Goal: Task Accomplishment & Management: Use online tool/utility

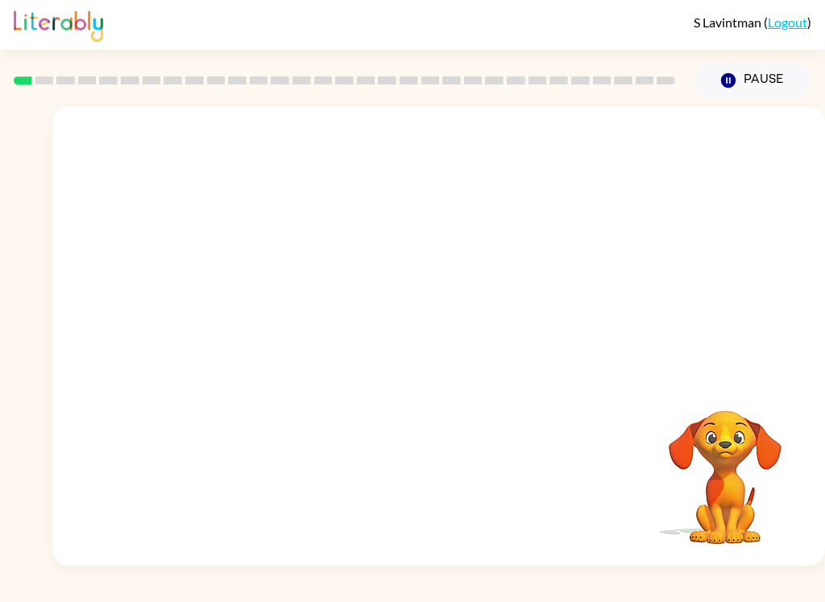
click at [270, 321] on video "Your browser must support playing .mp4 files to use Literably. Please try using…" at bounding box center [438, 241] width 772 height 271
click at [266, 299] on video "Your browser must support playing .mp4 files to use Literably. Please try using…" at bounding box center [438, 241] width 772 height 271
click at [265, 294] on video "Your browser must support playing .mp4 files to use Literably. Please try using…" at bounding box center [438, 241] width 772 height 271
click at [271, 299] on video "Your browser must support playing .mp4 files to use Literably. Please try using…" at bounding box center [438, 241] width 772 height 271
click at [270, 302] on video "Your browser must support playing .mp4 files to use Literably. Please try using…" at bounding box center [438, 241] width 772 height 271
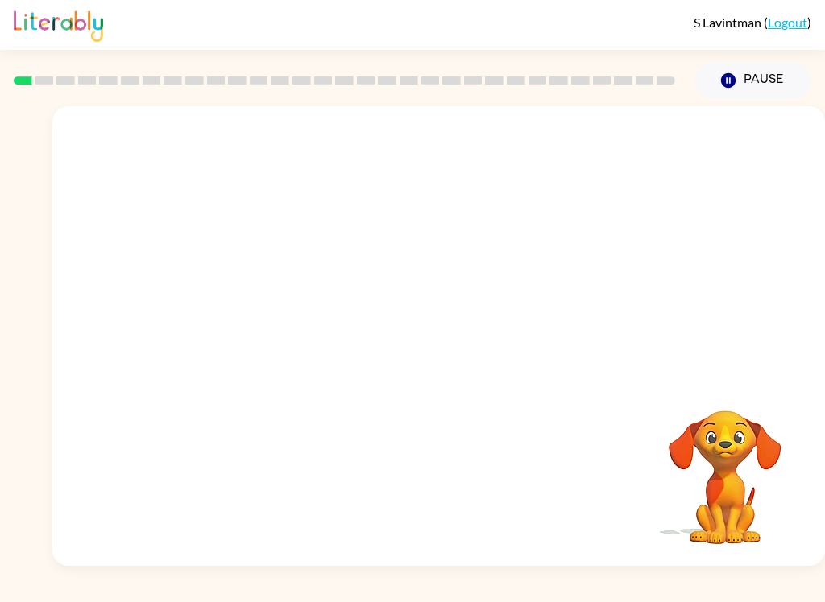
click at [270, 301] on video "Your browser must support playing .mp4 files to use Literably. Please try using…" at bounding box center [438, 241] width 772 height 271
click at [264, 303] on video "Your browser must support playing .mp4 files to use Literably. Please try using…" at bounding box center [438, 241] width 772 height 271
click at [263, 302] on video "Your browser must support playing .mp4 files to use Literably. Please try using…" at bounding box center [438, 241] width 772 height 271
click at [268, 300] on video "Your browser must support playing .mp4 files to use Literably. Please try using…" at bounding box center [438, 241] width 772 height 271
click at [269, 301] on video "Your browser must support playing .mp4 files to use Literably. Please try using…" at bounding box center [438, 241] width 772 height 271
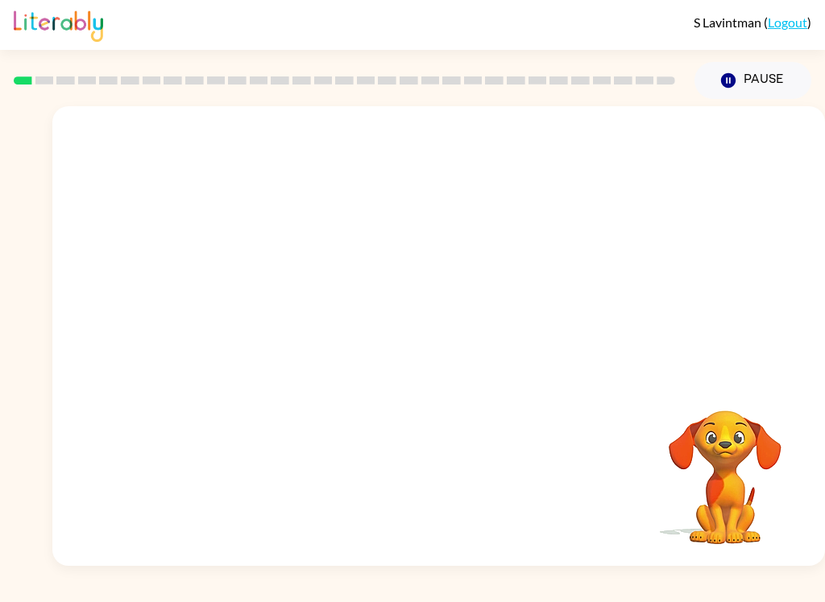
click at [268, 301] on video "Your browser must support playing .mp4 files to use Literably. Please try using…" at bounding box center [438, 241] width 772 height 271
click at [272, 302] on video "Your browser must support playing .mp4 files to use Literably. Please try using…" at bounding box center [438, 241] width 772 height 271
click at [268, 297] on video "Your browser must support playing .mp4 files to use Literably. Please try using…" at bounding box center [438, 241] width 772 height 271
click at [270, 300] on video "Your browser must support playing .mp4 files to use Literably. Please try using…" at bounding box center [438, 241] width 772 height 271
click at [257, 312] on video "Your browser must support playing .mp4 files to use Literably. Please try using…" at bounding box center [438, 241] width 772 height 271
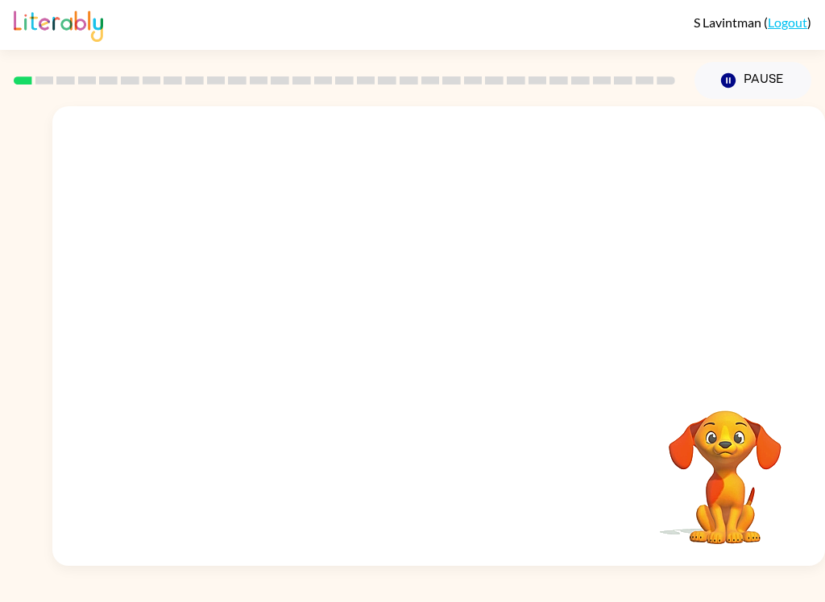
click at [267, 305] on video "Your browser must support playing .mp4 files to use Literably. Please try using…" at bounding box center [438, 241] width 772 height 271
click at [459, 356] on button "button" at bounding box center [438, 344] width 103 height 59
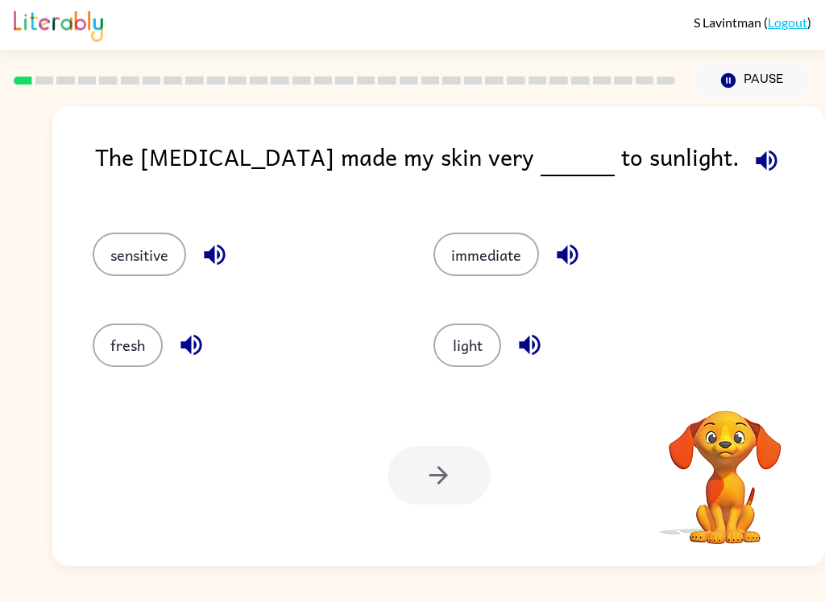
click at [153, 246] on button "sensitive" at bounding box center [139, 254] width 93 height 43
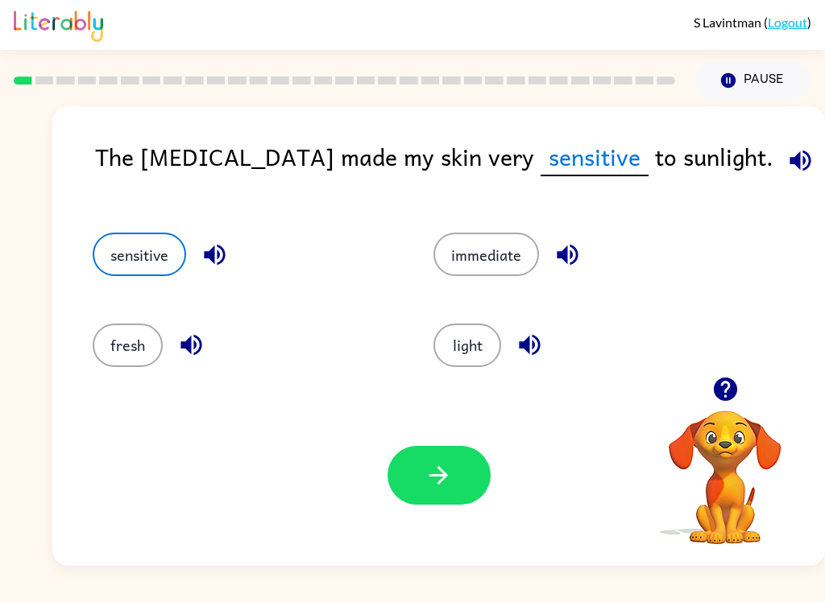
click at [462, 475] on button "button" at bounding box center [438, 475] width 103 height 59
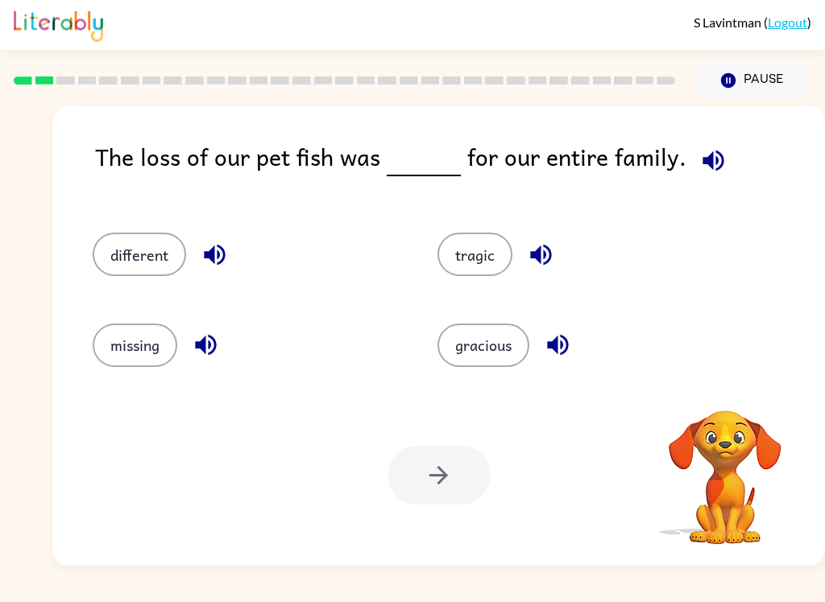
click at [484, 254] on button "tragic" at bounding box center [474, 254] width 75 height 43
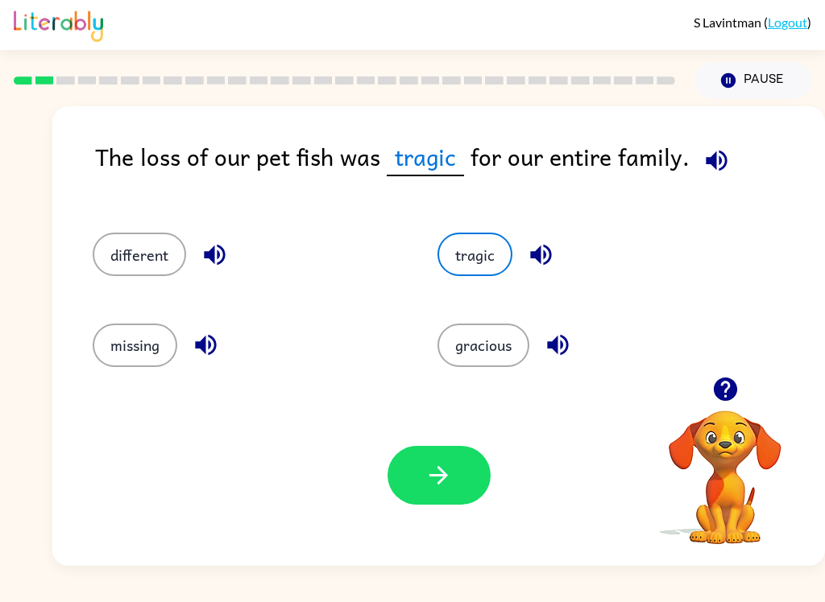
click at [420, 485] on button "button" at bounding box center [438, 475] width 103 height 59
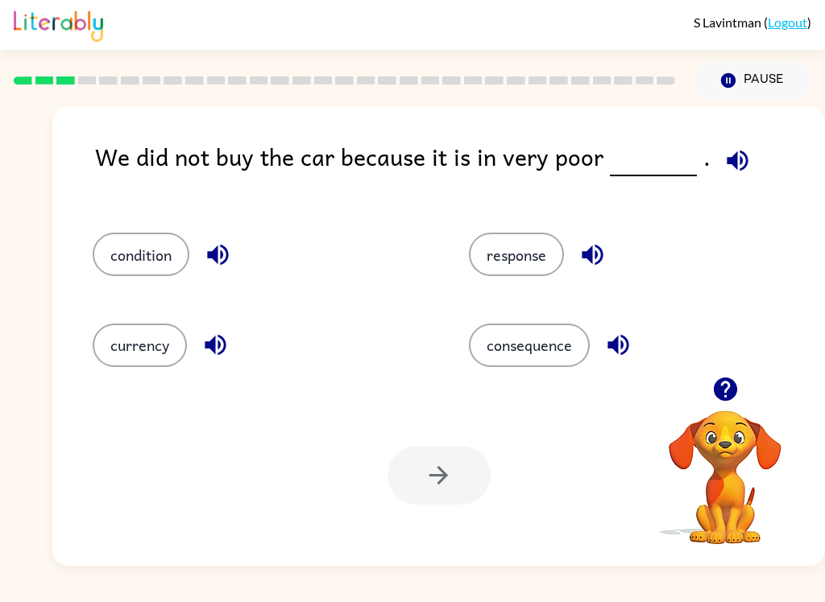
click at [731, 170] on icon "button" at bounding box center [736, 160] width 21 height 21
click at [228, 258] on icon "button" at bounding box center [217, 255] width 21 height 21
click at [233, 337] on button "button" at bounding box center [215, 345] width 41 height 41
click at [613, 249] on button "button" at bounding box center [592, 254] width 41 height 41
click at [637, 337] on button "button" at bounding box center [618, 345] width 41 height 41
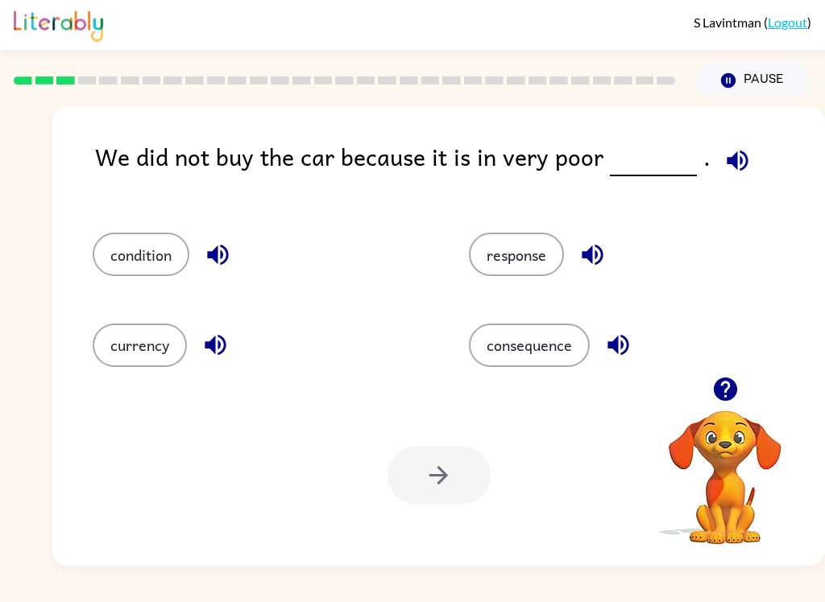
click at [169, 242] on button "condition" at bounding box center [141, 254] width 97 height 43
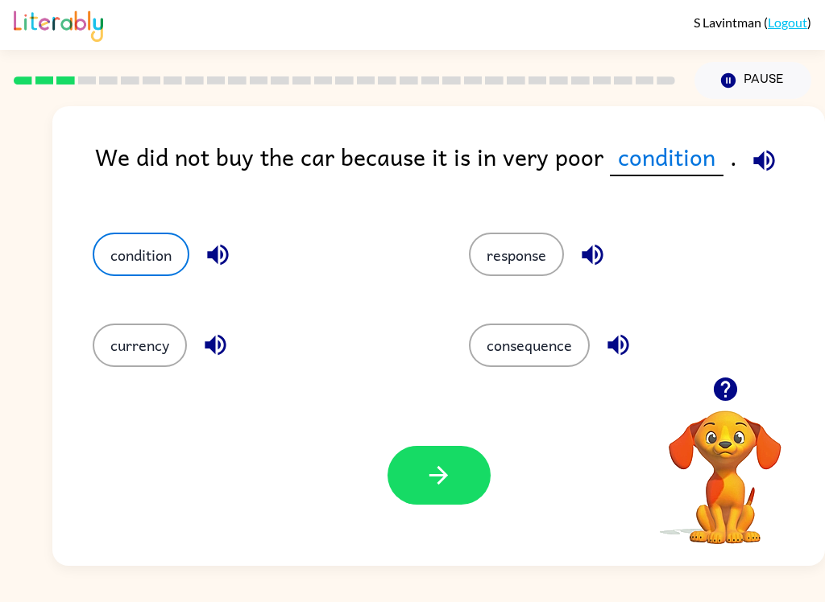
click at [453, 473] on button "button" at bounding box center [438, 475] width 103 height 59
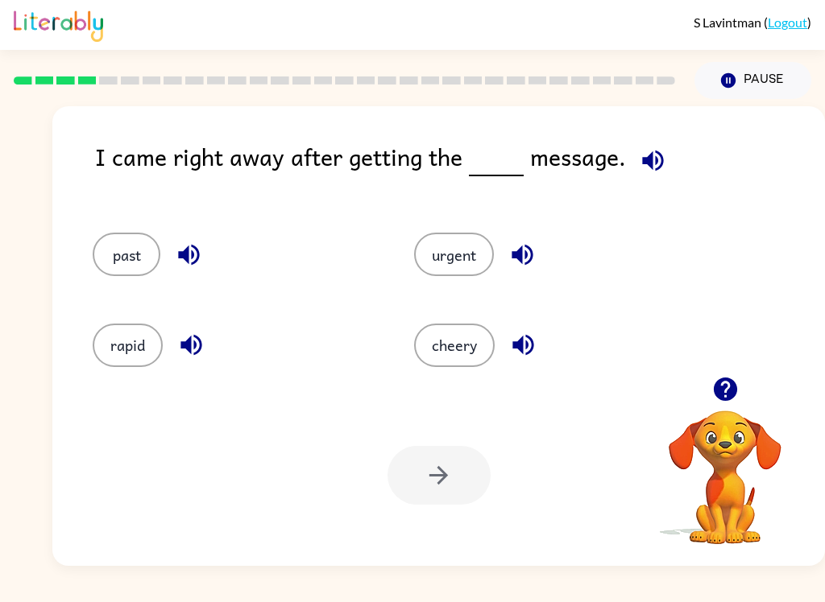
click at [660, 162] on icon "button" at bounding box center [653, 161] width 28 height 28
click at [528, 255] on icon "button" at bounding box center [522, 255] width 28 height 28
click at [537, 354] on icon "button" at bounding box center [523, 345] width 28 height 28
click at [197, 353] on icon "button" at bounding box center [191, 345] width 28 height 28
click at [194, 255] on icon "button" at bounding box center [189, 255] width 28 height 28
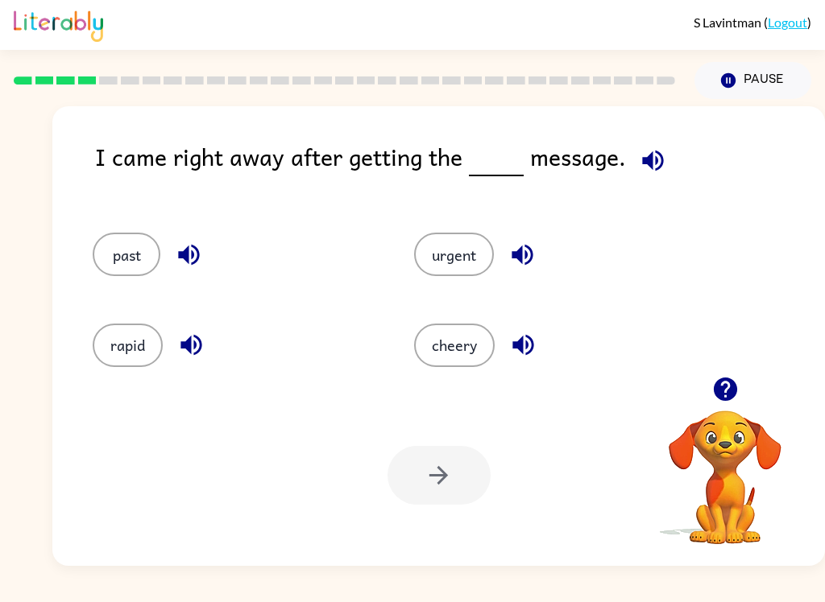
click at [485, 260] on button "urgent" at bounding box center [454, 254] width 80 height 43
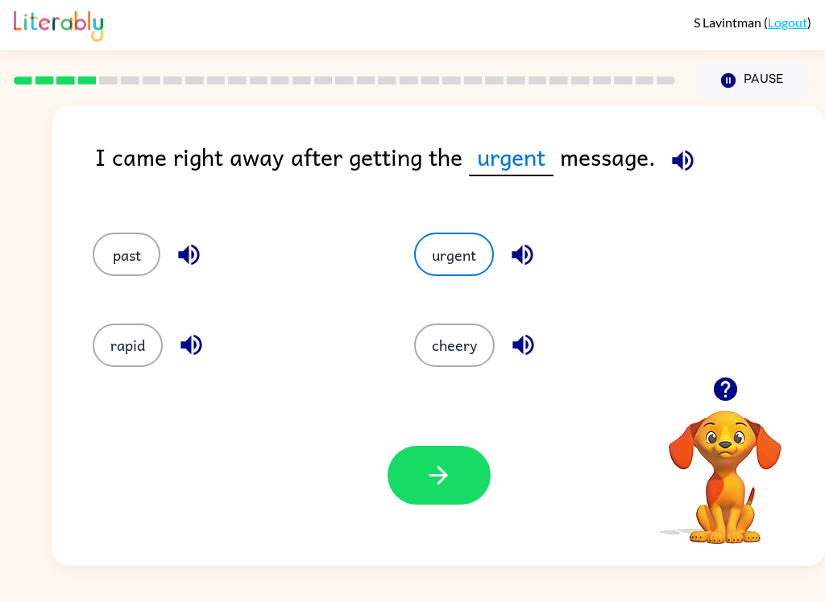
click at [439, 485] on icon "button" at bounding box center [438, 475] width 19 height 19
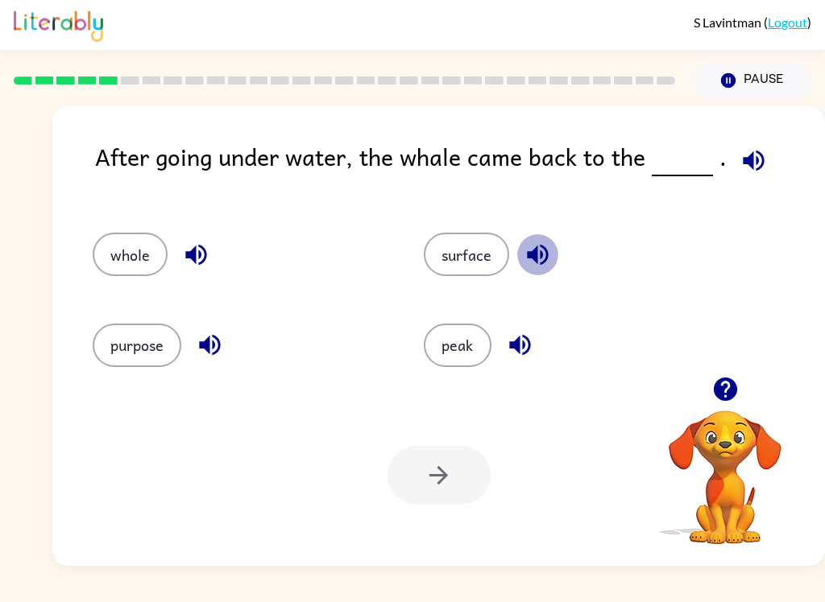
click at [555, 256] on button "button" at bounding box center [537, 254] width 41 height 41
click at [199, 269] on icon "button" at bounding box center [196, 255] width 28 height 28
click at [230, 342] on button "button" at bounding box center [209, 345] width 41 height 41
click at [532, 346] on icon "button" at bounding box center [520, 345] width 28 height 28
click at [471, 260] on button "surface" at bounding box center [466, 254] width 85 height 43
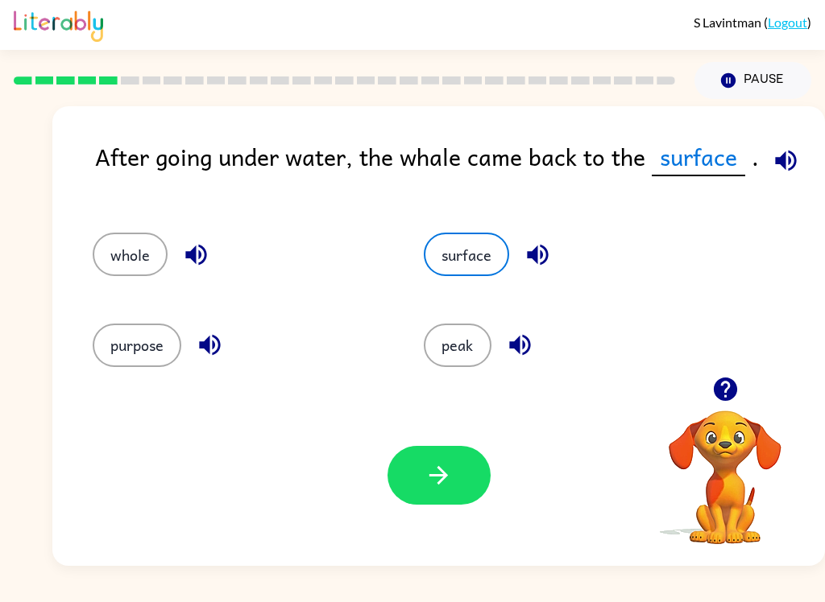
click at [477, 486] on button "button" at bounding box center [438, 475] width 103 height 59
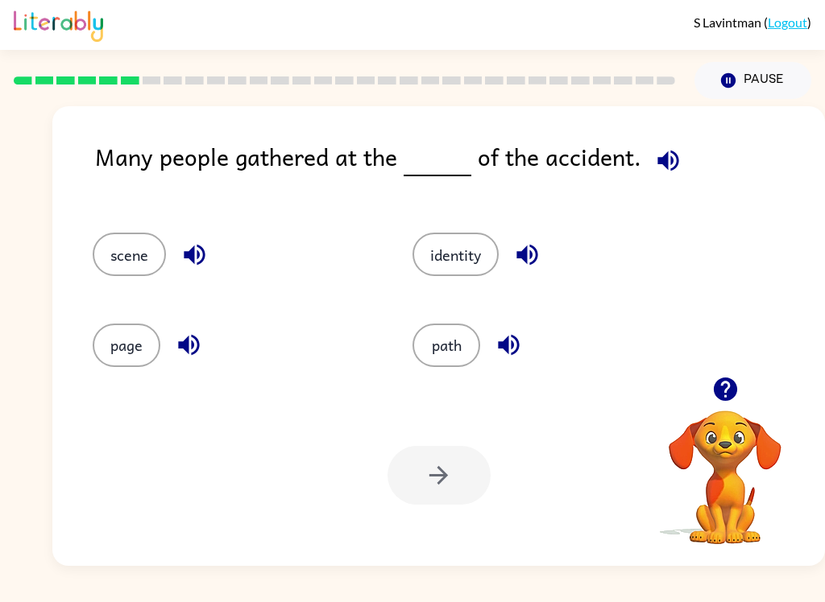
click at [673, 162] on icon "button" at bounding box center [668, 161] width 28 height 28
click at [557, 250] on div "identity" at bounding box center [553, 254] width 283 height 43
click at [557, 249] on div "identity" at bounding box center [553, 254] width 283 height 43
click at [530, 255] on icon "button" at bounding box center [527, 255] width 28 height 28
click at [527, 353] on button "button" at bounding box center [508, 345] width 41 height 41
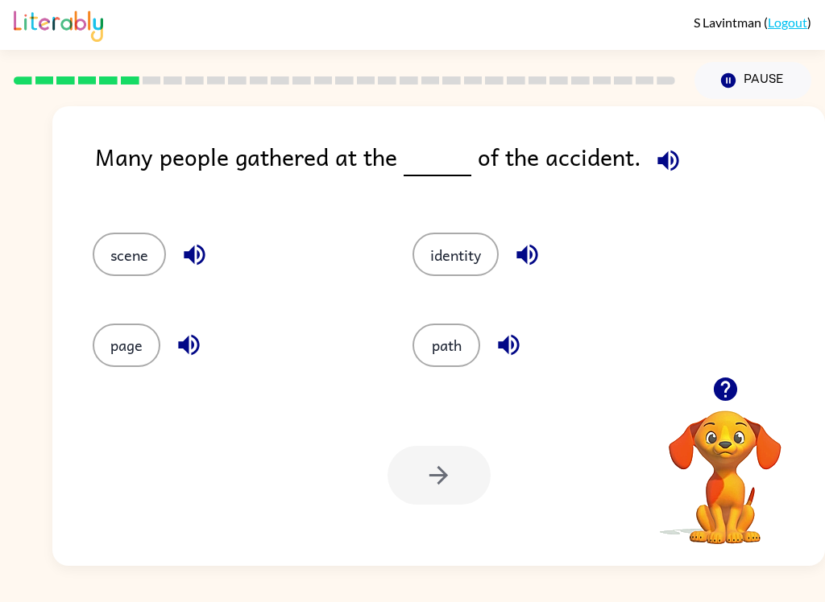
click at [200, 362] on button "button" at bounding box center [188, 345] width 41 height 41
click at [197, 352] on icon "button" at bounding box center [188, 345] width 21 height 21
click at [210, 259] on button "button" at bounding box center [194, 254] width 41 height 41
click at [217, 267] on div "scene" at bounding box center [234, 254] width 283 height 43
click at [151, 247] on button "scene" at bounding box center [129, 254] width 73 height 43
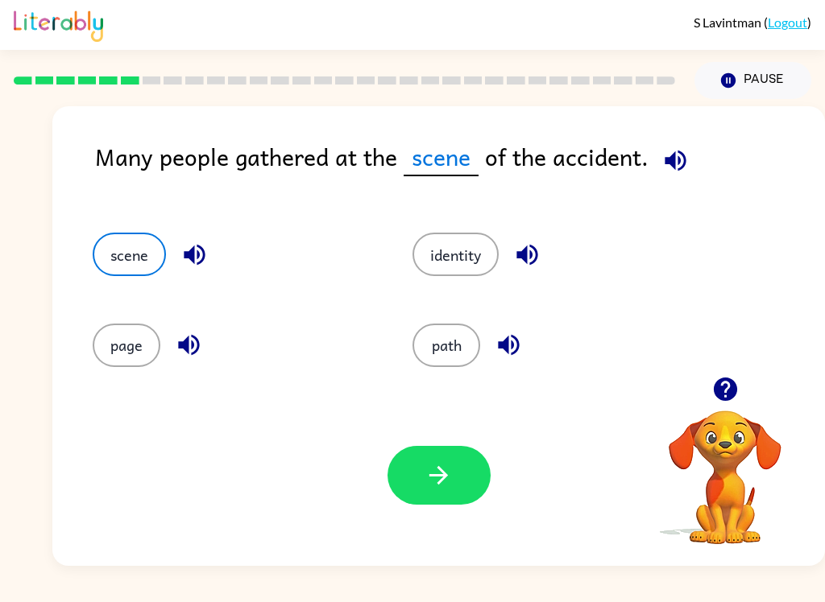
click at [423, 505] on button "button" at bounding box center [438, 475] width 103 height 59
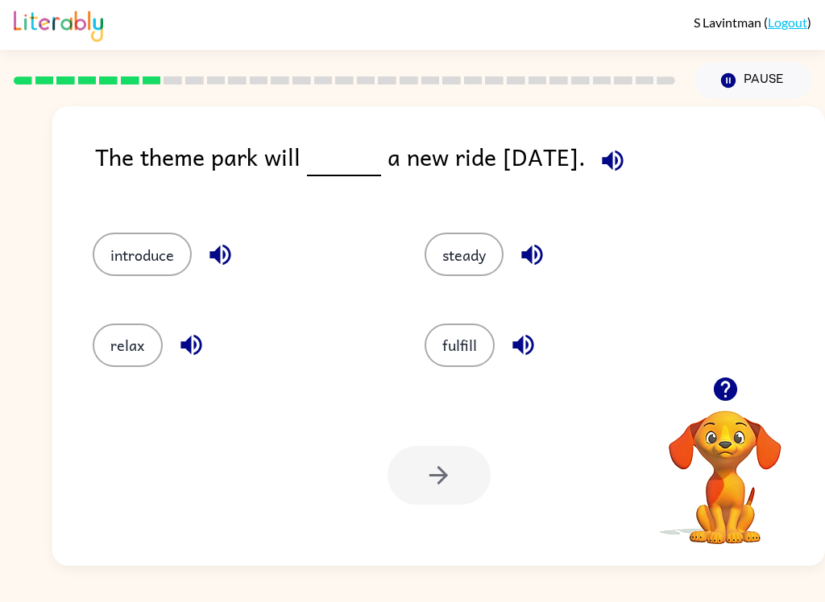
click at [175, 246] on button "introduce" at bounding box center [142, 254] width 99 height 43
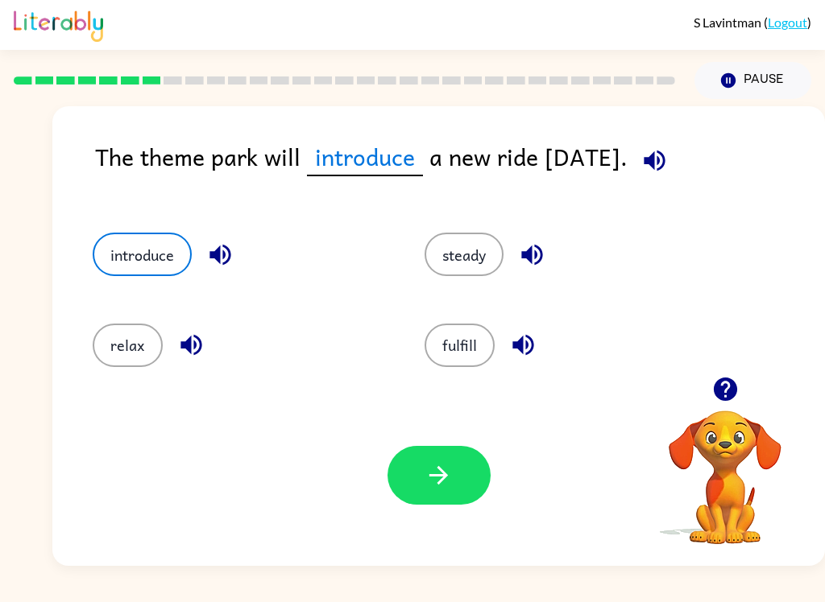
click at [450, 461] on button "button" at bounding box center [438, 475] width 103 height 59
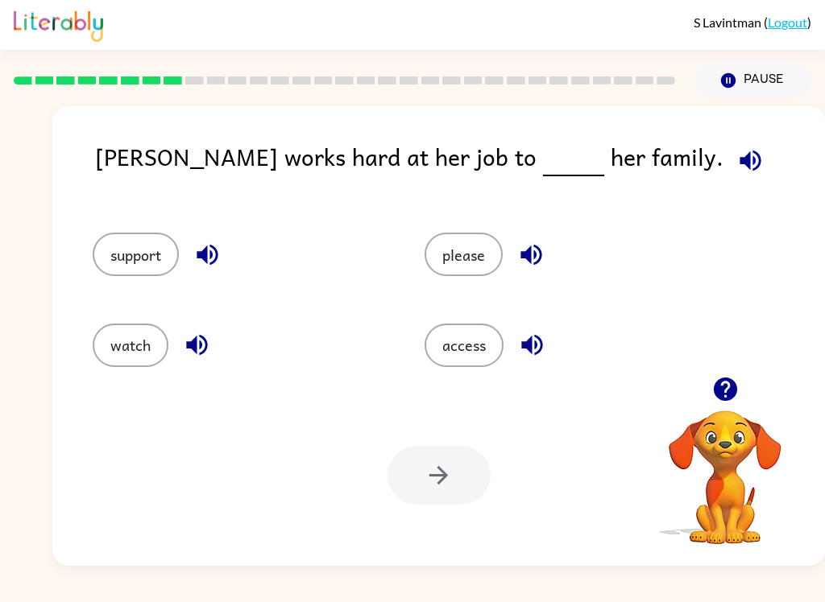
click at [550, 354] on button "button" at bounding box center [531, 345] width 41 height 41
click at [537, 263] on icon "button" at bounding box center [530, 255] width 21 height 21
click at [213, 260] on icon "button" at bounding box center [207, 255] width 28 height 28
click at [198, 346] on icon "button" at bounding box center [197, 345] width 28 height 28
click at [148, 252] on button "support" at bounding box center [136, 254] width 86 height 43
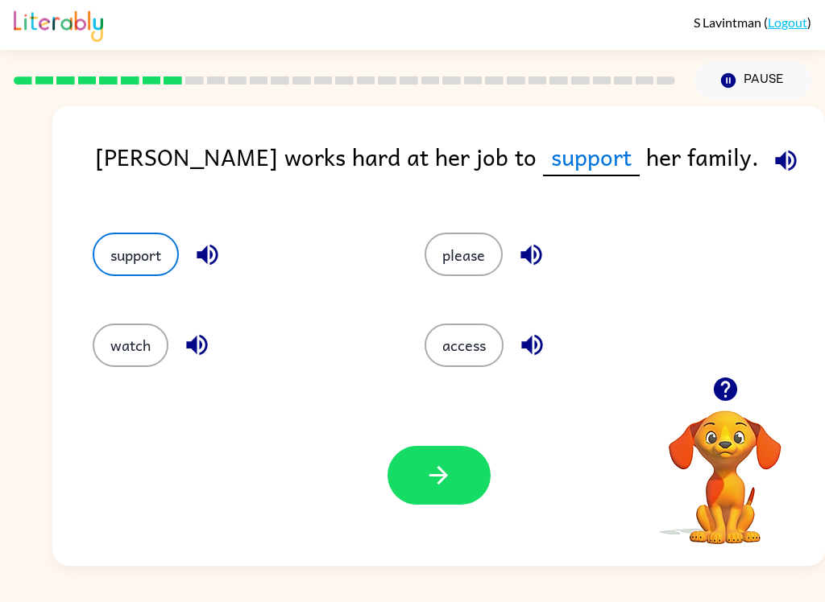
click at [459, 490] on button "button" at bounding box center [438, 475] width 103 height 59
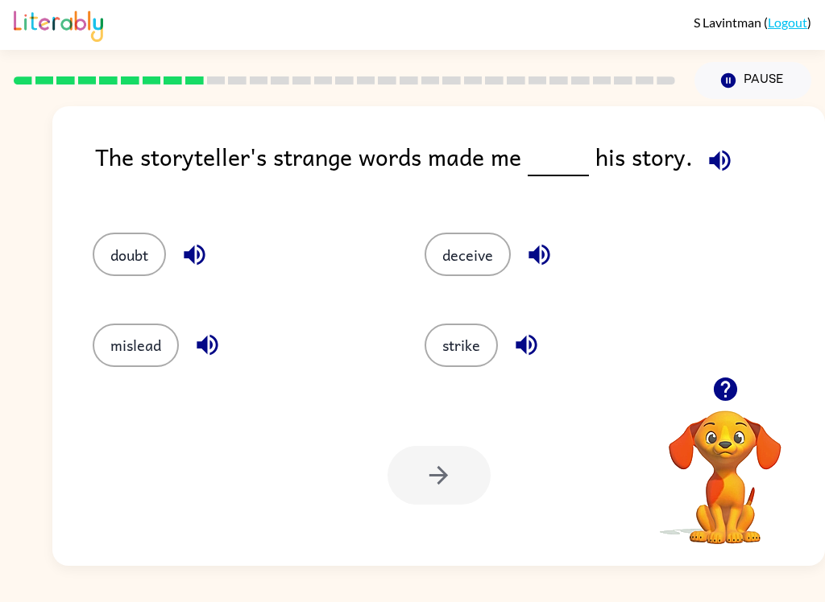
click at [219, 342] on icon "button" at bounding box center [207, 345] width 28 height 28
click at [552, 254] on icon "button" at bounding box center [539, 255] width 28 height 28
click at [532, 350] on icon "button" at bounding box center [526, 345] width 28 height 28
click at [155, 243] on button "doubt" at bounding box center [129, 254] width 73 height 43
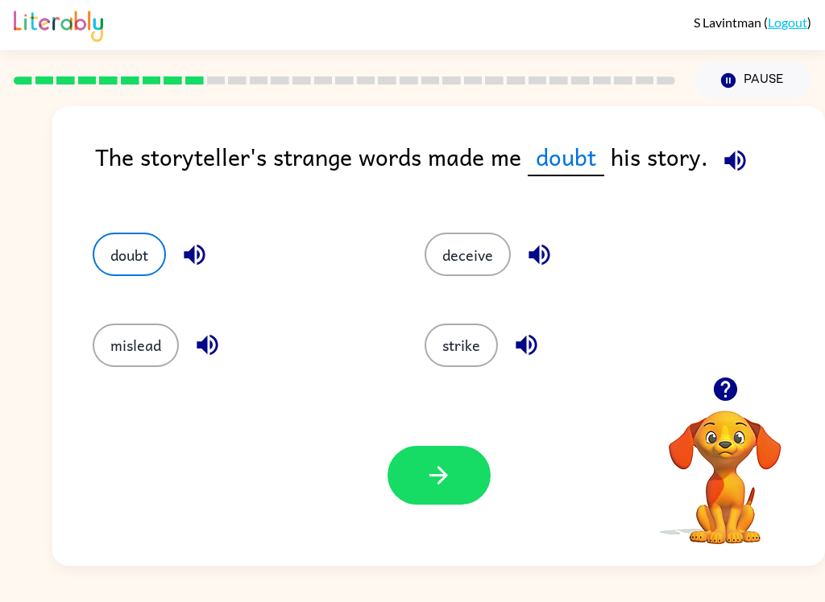
click at [457, 484] on button "button" at bounding box center [438, 475] width 103 height 59
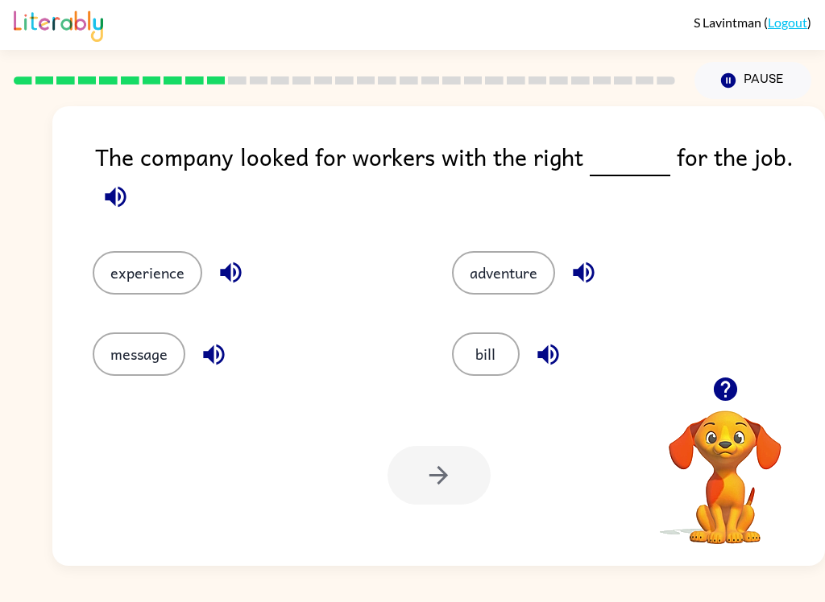
click at [147, 272] on button "experience" at bounding box center [148, 272] width 110 height 43
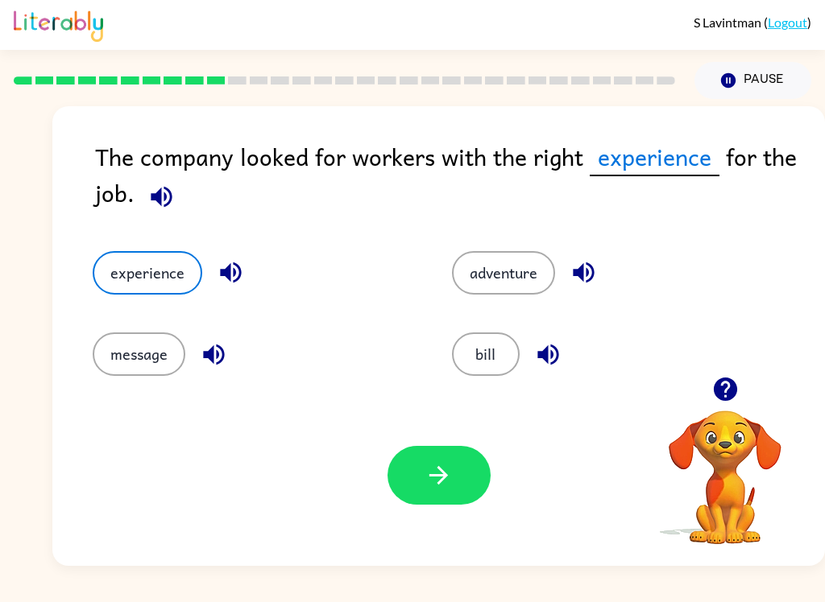
click at [464, 474] on button "button" at bounding box center [438, 475] width 103 height 59
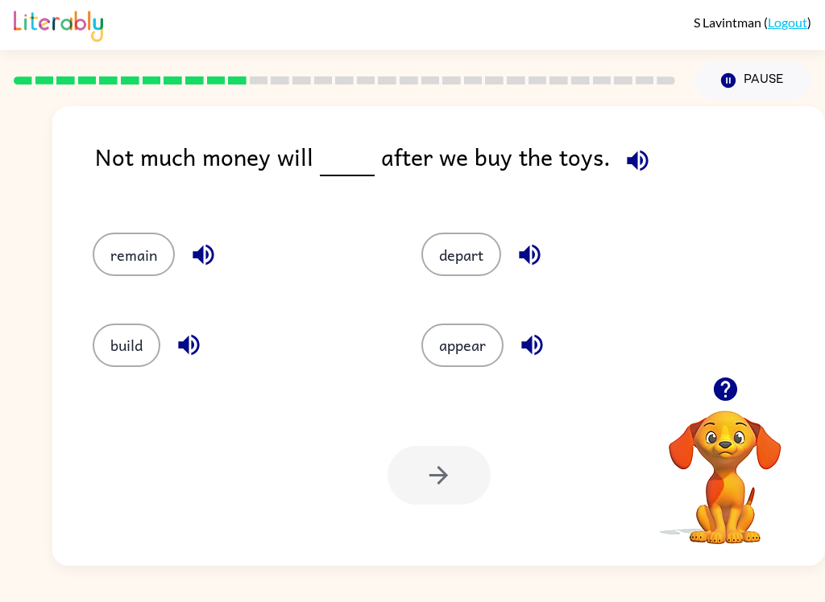
click at [152, 250] on button "remain" at bounding box center [134, 254] width 82 height 43
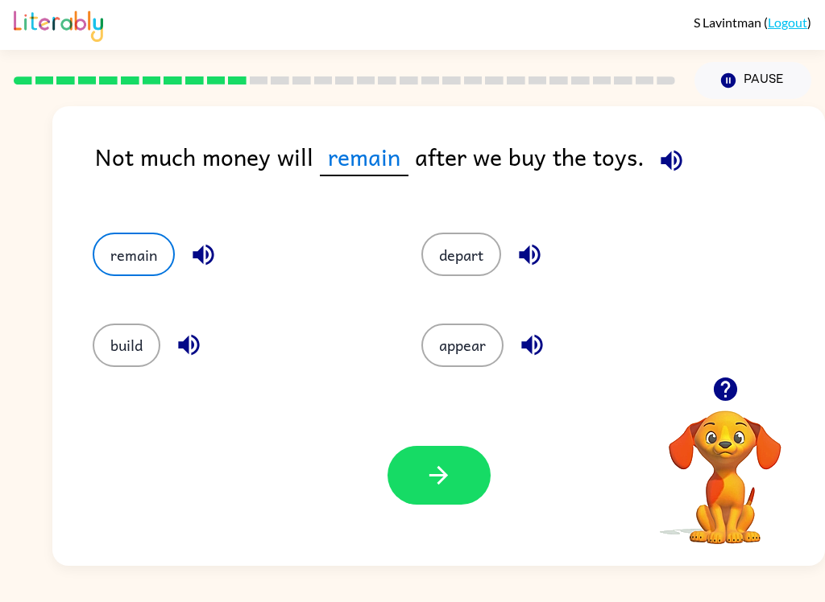
click at [435, 503] on button "button" at bounding box center [438, 475] width 103 height 59
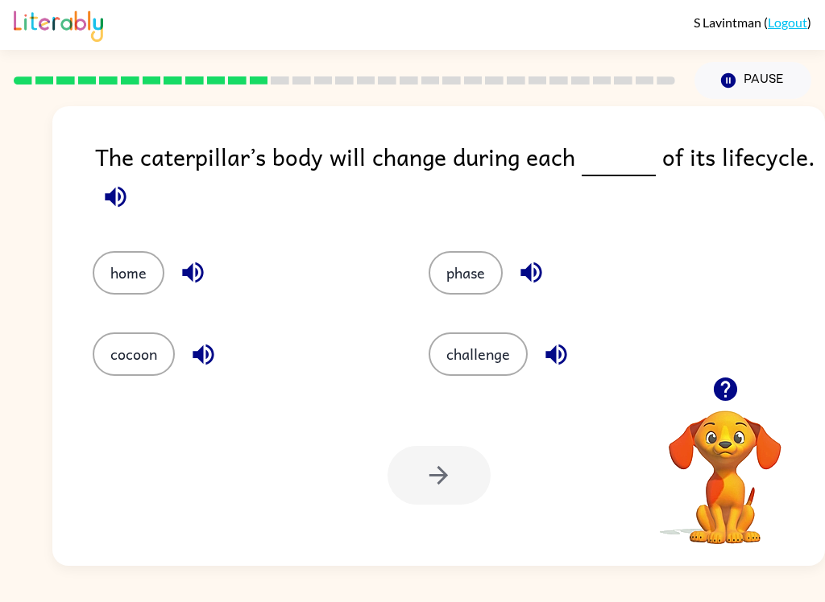
click at [501, 276] on button "phase" at bounding box center [465, 272] width 74 height 43
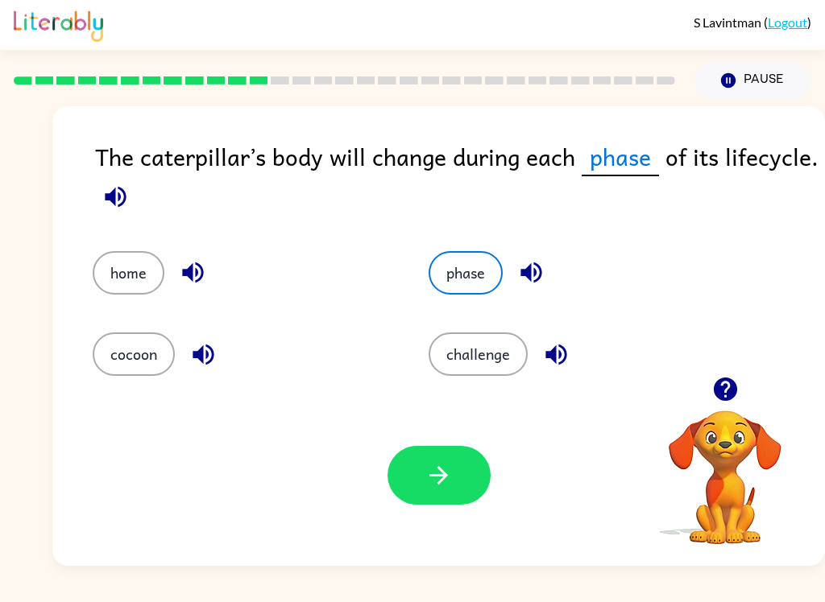
click at [430, 503] on button "button" at bounding box center [438, 475] width 103 height 59
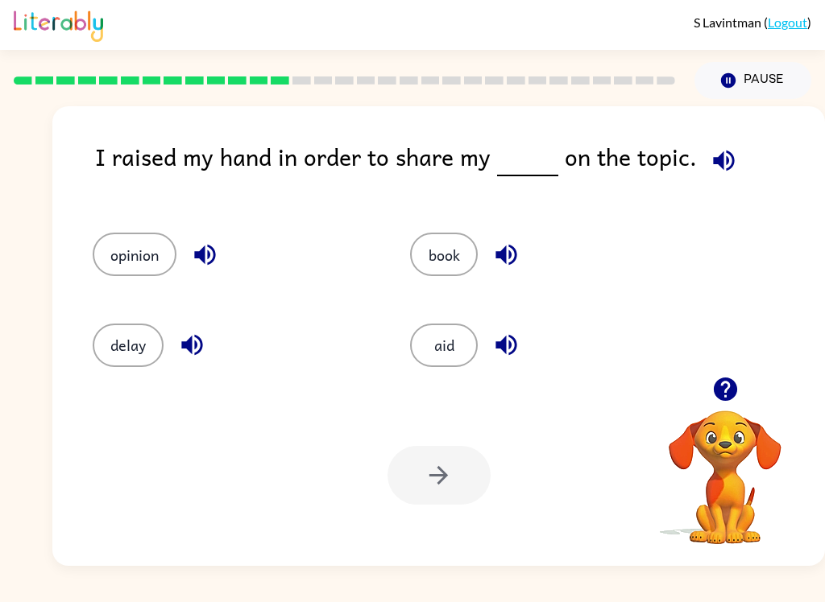
click at [159, 242] on button "opinion" at bounding box center [135, 254] width 84 height 43
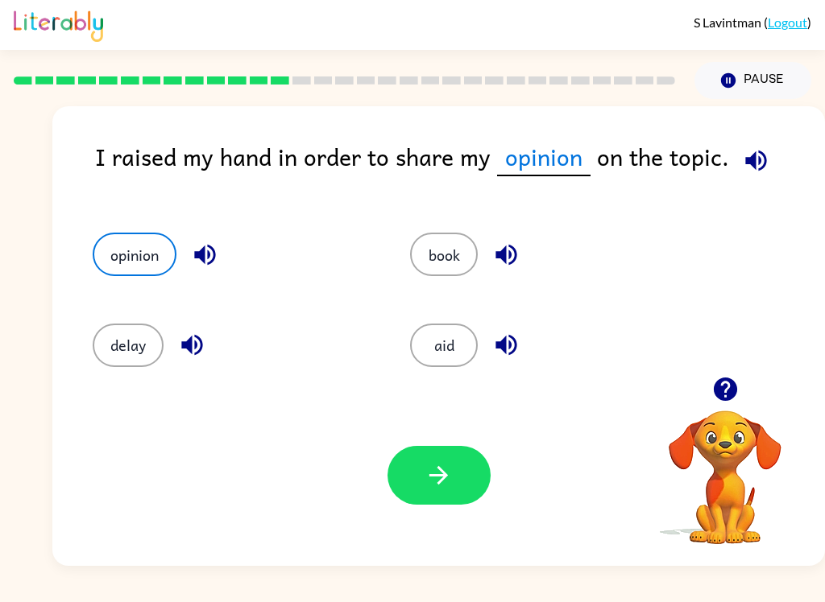
click at [467, 486] on button "button" at bounding box center [438, 475] width 103 height 59
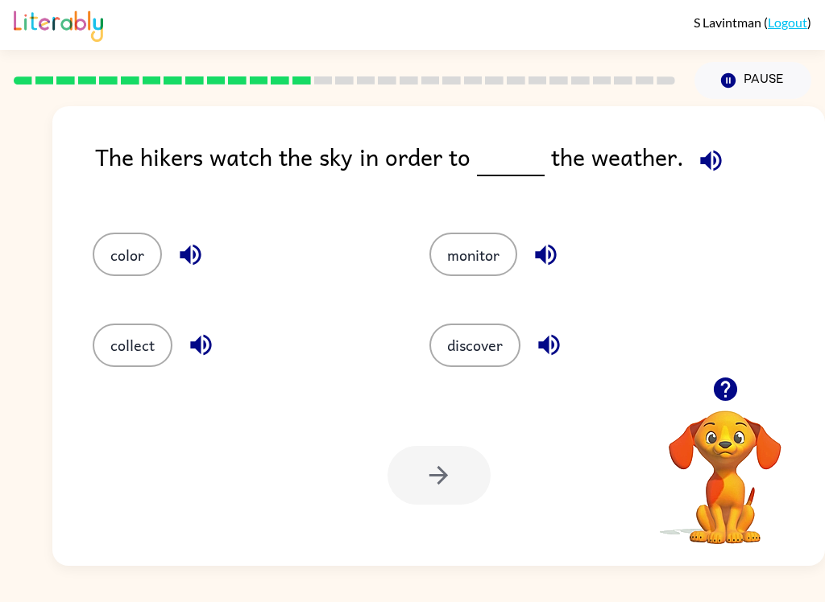
click at [704, 165] on icon "button" at bounding box center [710, 160] width 21 height 21
click at [550, 259] on icon "button" at bounding box center [546, 255] width 28 height 28
click at [499, 353] on button "discover" at bounding box center [474, 345] width 91 height 43
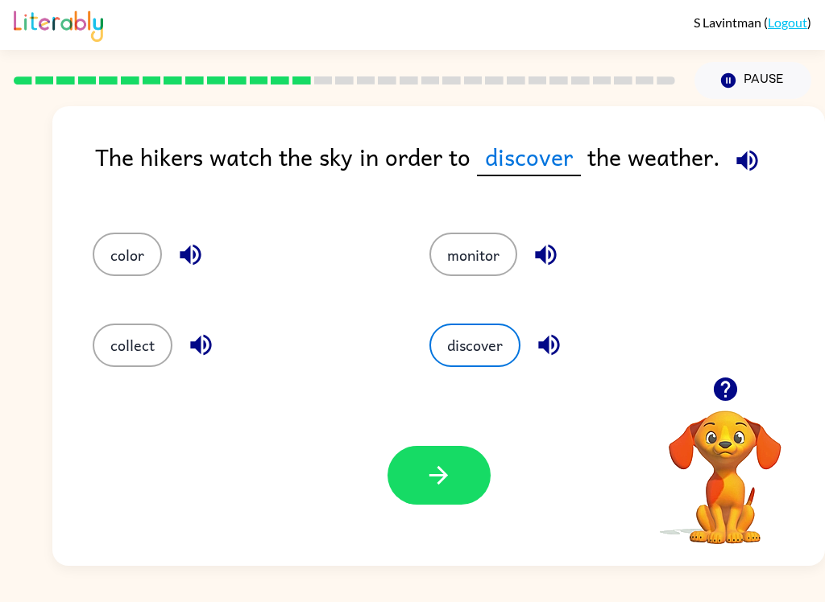
click at [433, 503] on button "button" at bounding box center [438, 475] width 103 height 59
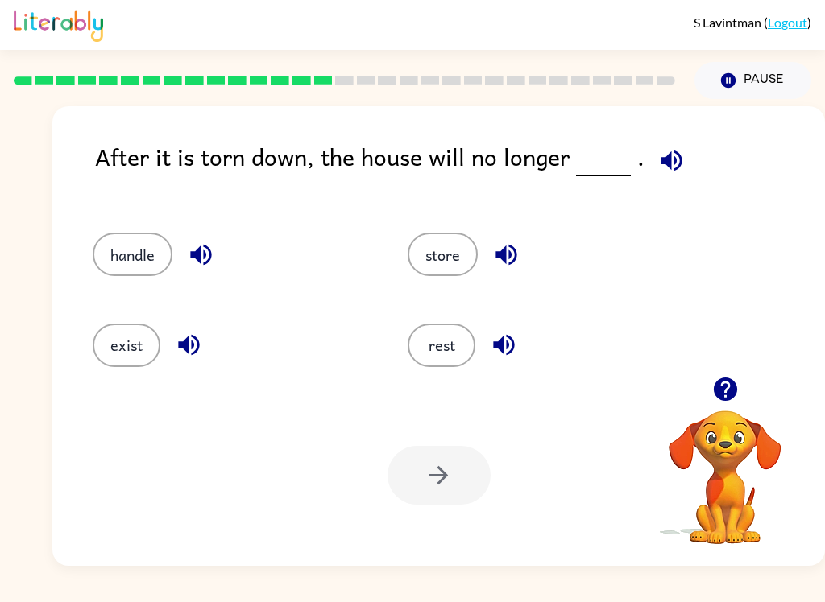
click at [151, 345] on button "exist" at bounding box center [127, 345] width 68 height 43
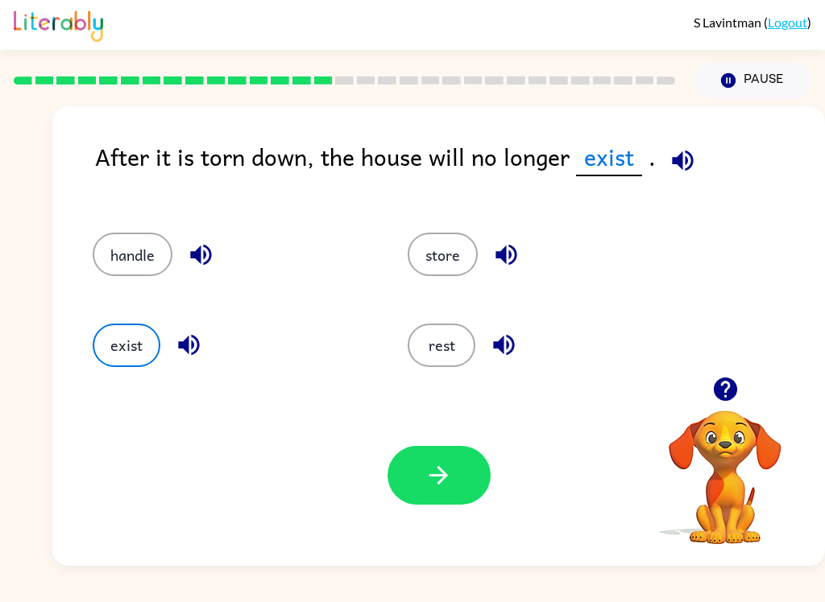
click at [450, 493] on button "button" at bounding box center [438, 475] width 103 height 59
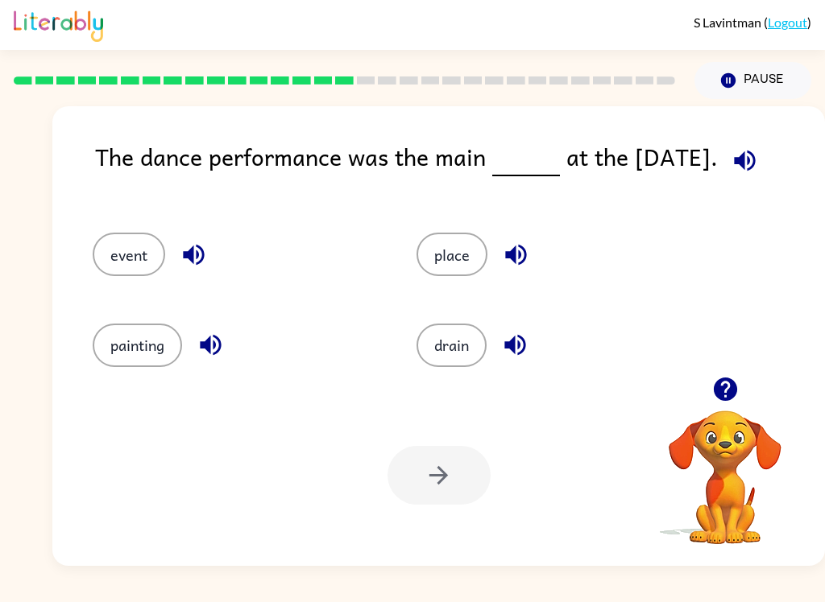
click at [139, 250] on button "event" at bounding box center [129, 254] width 72 height 43
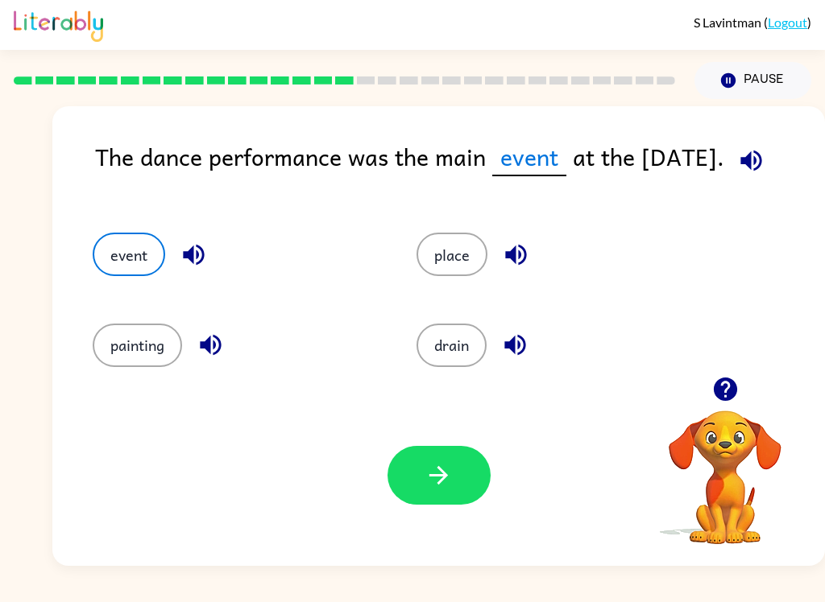
click at [446, 464] on icon "button" at bounding box center [438, 476] width 28 height 28
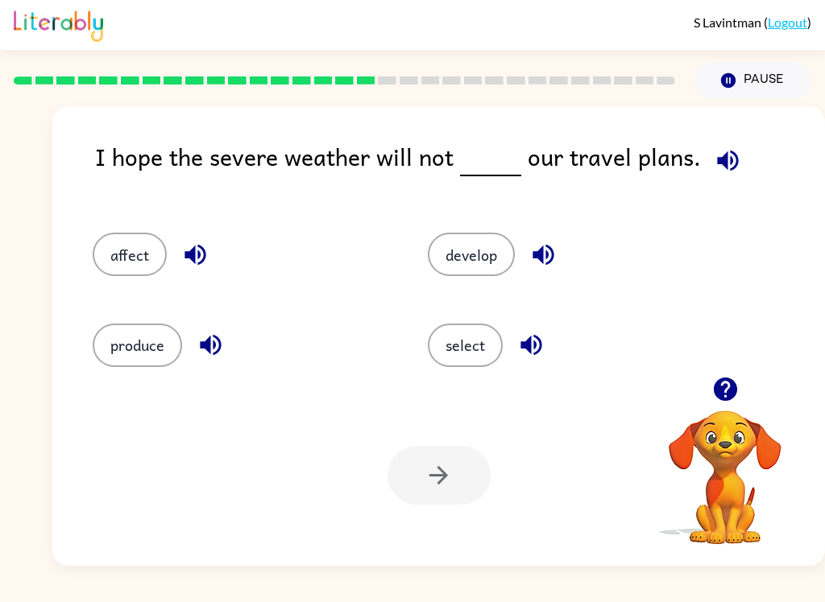
click at [729, 150] on icon "button" at bounding box center [728, 161] width 28 height 28
click at [135, 255] on button "affect" at bounding box center [130, 254] width 74 height 43
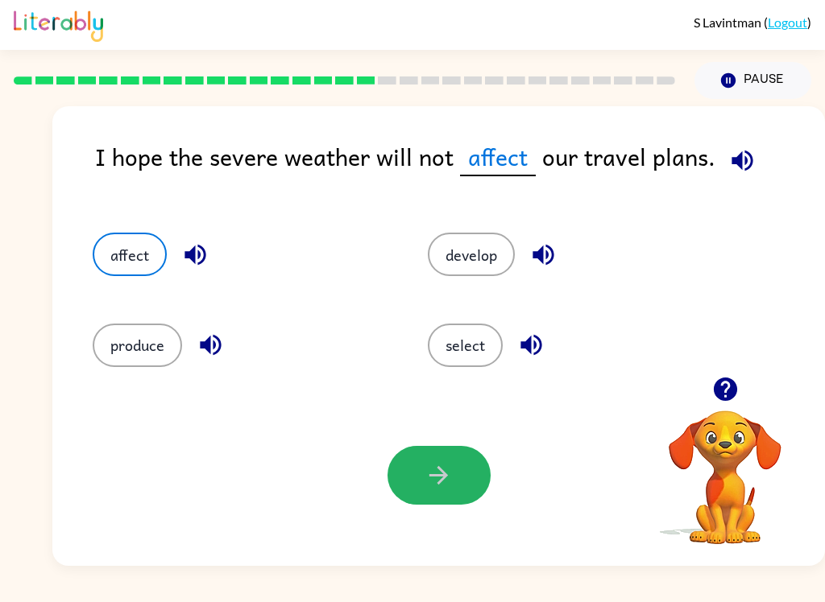
click at [470, 482] on button "button" at bounding box center [438, 475] width 103 height 59
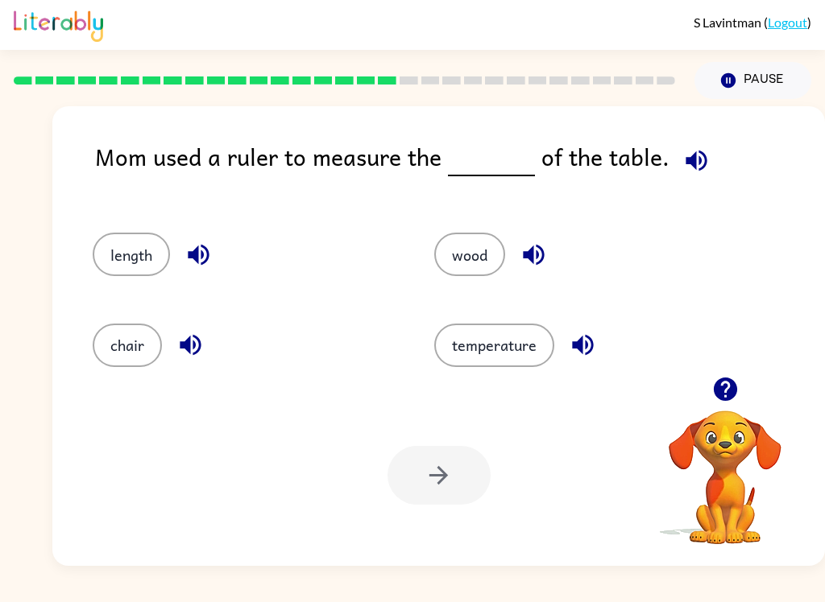
click at [134, 266] on button "length" at bounding box center [131, 254] width 77 height 43
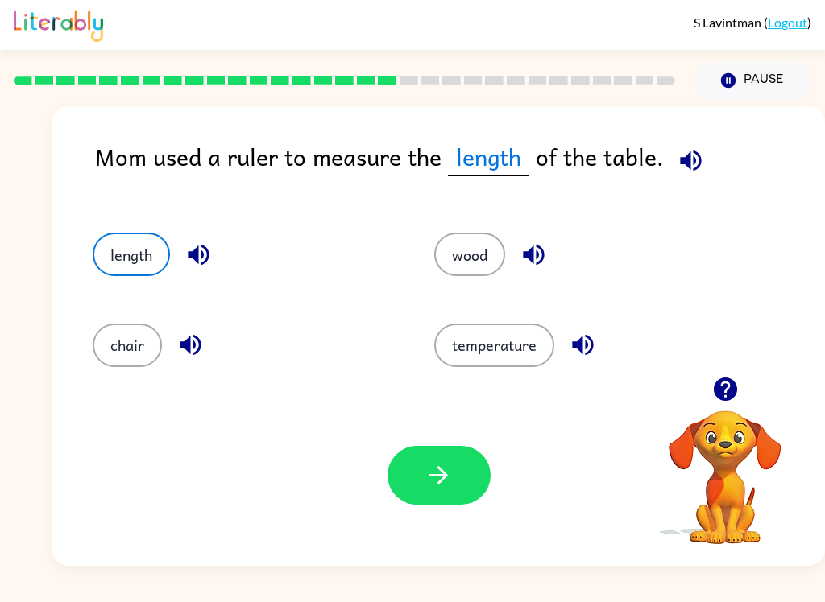
click at [439, 492] on button "button" at bounding box center [438, 475] width 103 height 59
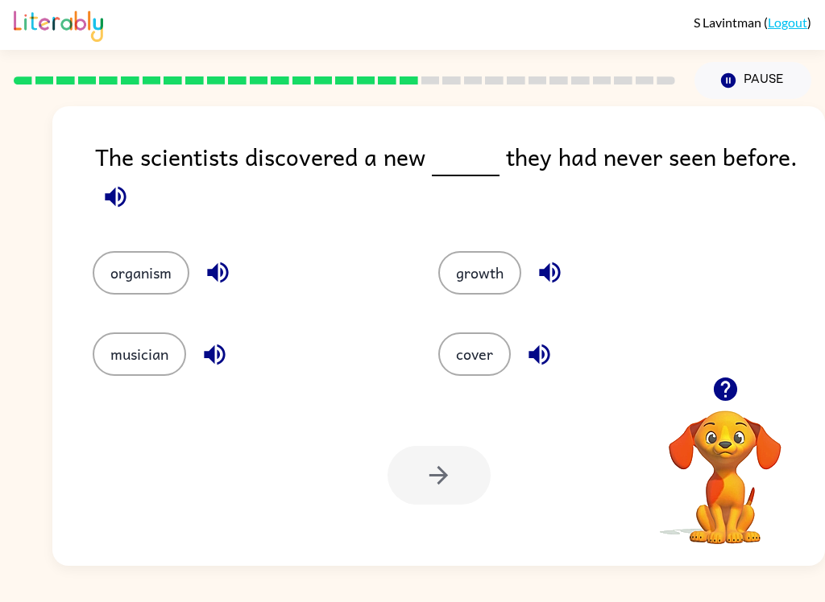
click at [229, 259] on button "button" at bounding box center [217, 272] width 41 height 41
click at [559, 268] on icon "button" at bounding box center [550, 273] width 28 height 28
click at [552, 360] on icon "button" at bounding box center [539, 355] width 28 height 28
click at [229, 350] on icon "button" at bounding box center [215, 355] width 28 height 28
click at [159, 270] on button "organism" at bounding box center [141, 272] width 97 height 43
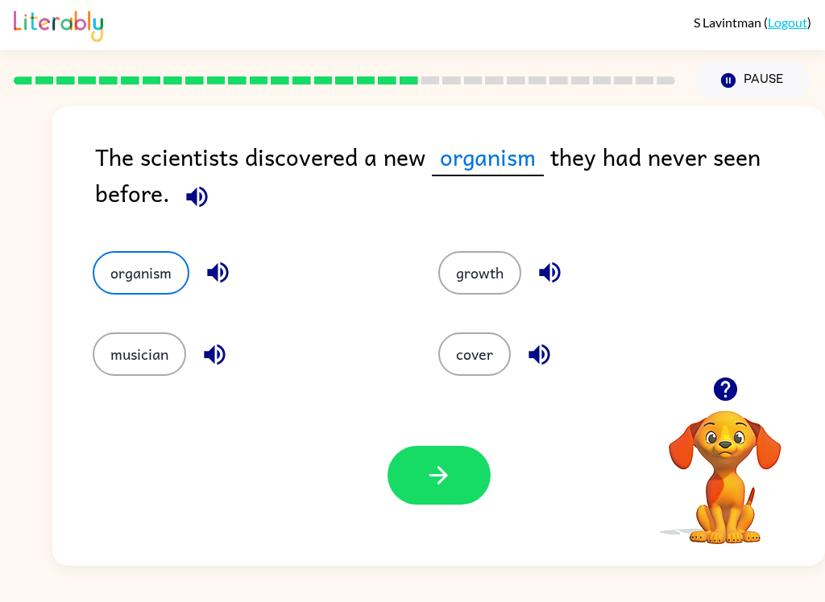
click at [457, 499] on button "button" at bounding box center [438, 475] width 103 height 59
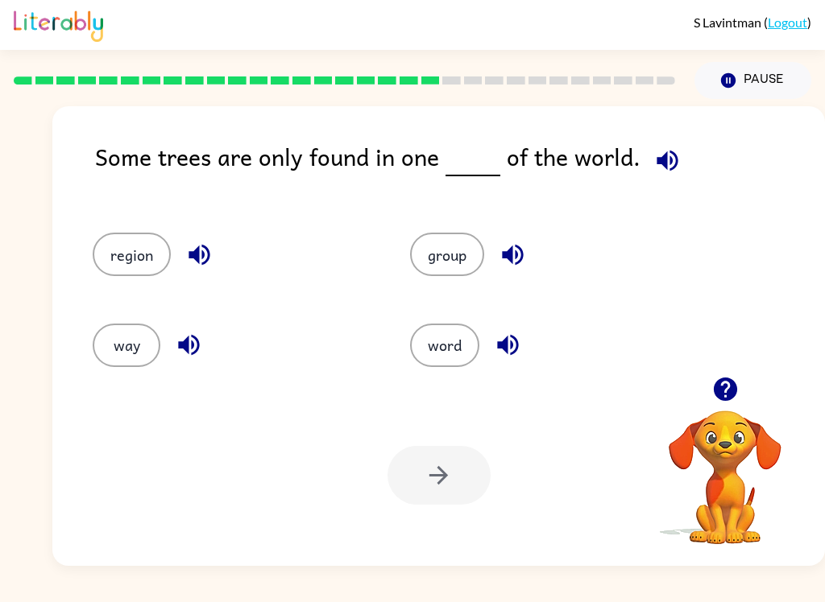
click at [216, 249] on button "button" at bounding box center [199, 254] width 41 height 41
click at [149, 254] on button "region" at bounding box center [132, 254] width 78 height 43
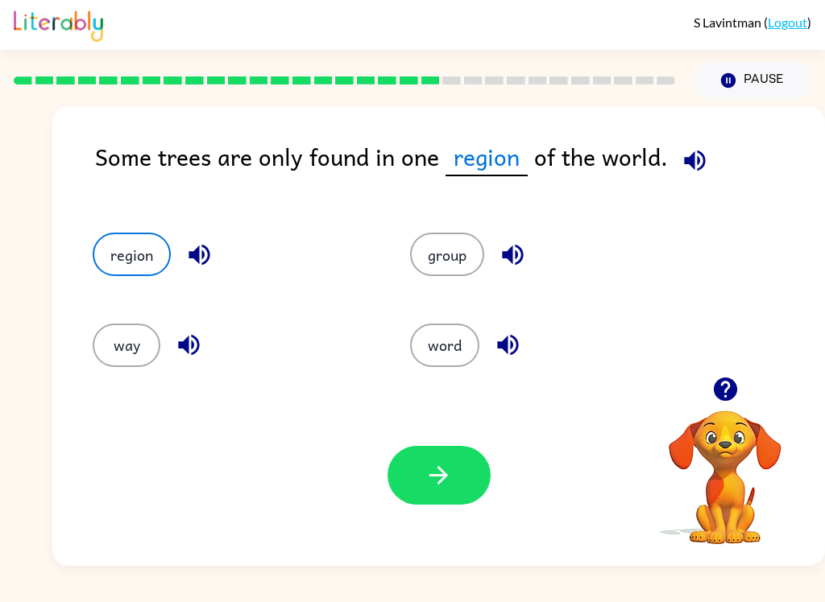
click at [464, 470] on button "button" at bounding box center [438, 475] width 103 height 59
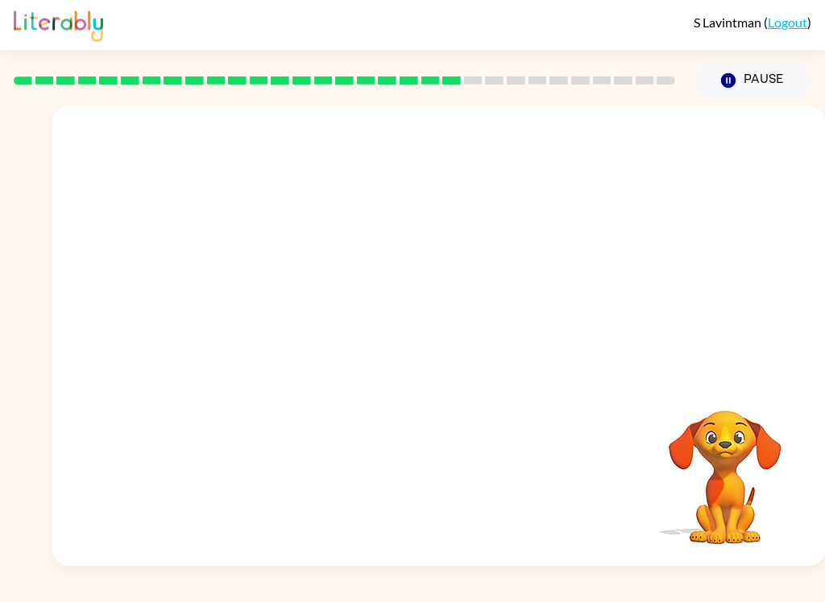
click at [319, 324] on video "Your browser must support playing .mp4 files to use Literably. Please try using…" at bounding box center [438, 241] width 772 height 271
click at [465, 358] on div at bounding box center [438, 344] width 103 height 59
click at [455, 339] on button "button" at bounding box center [438, 344] width 103 height 59
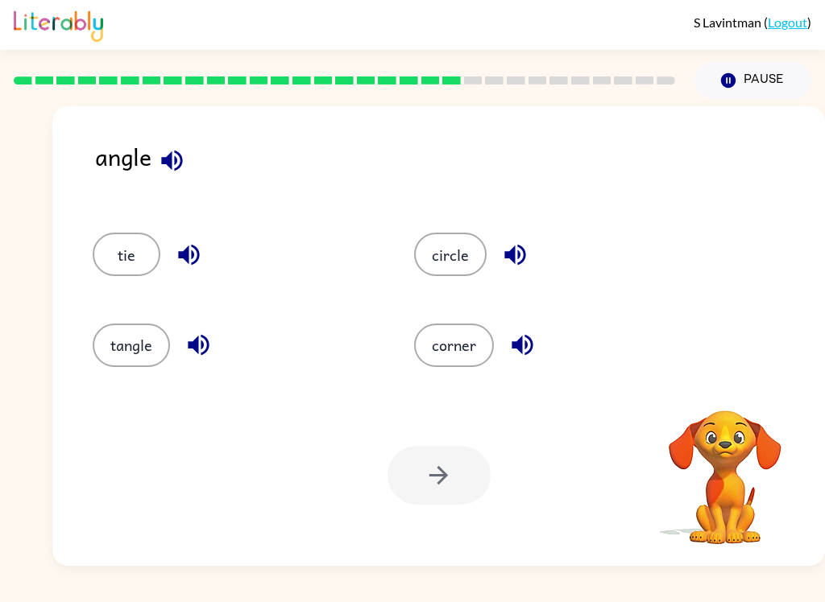
click at [181, 156] on icon "button" at bounding box center [172, 161] width 28 height 28
click at [538, 334] on button "button" at bounding box center [522, 345] width 41 height 41
click at [203, 345] on icon "button" at bounding box center [198, 345] width 21 height 21
click at [201, 252] on icon "button" at bounding box center [189, 255] width 28 height 28
click at [525, 247] on icon "button" at bounding box center [515, 255] width 28 height 28
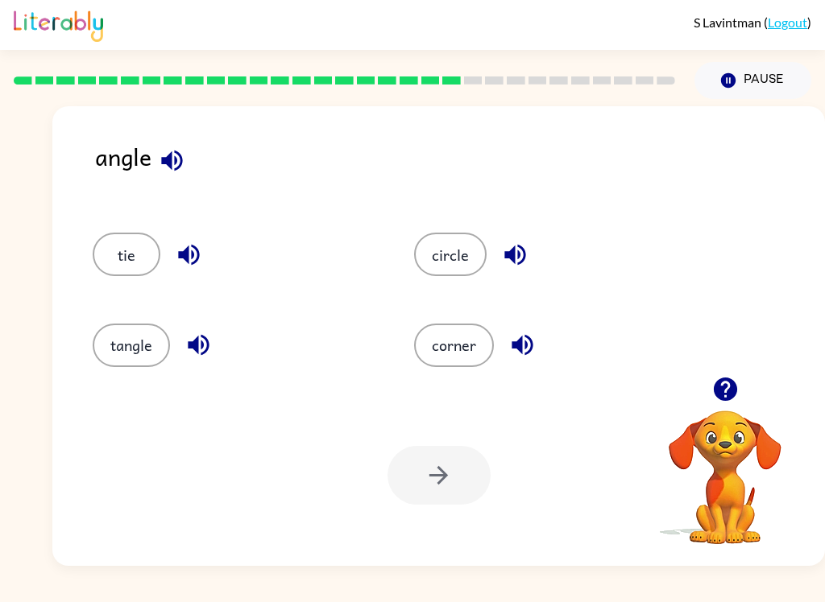
click at [464, 346] on button "corner" at bounding box center [454, 345] width 80 height 43
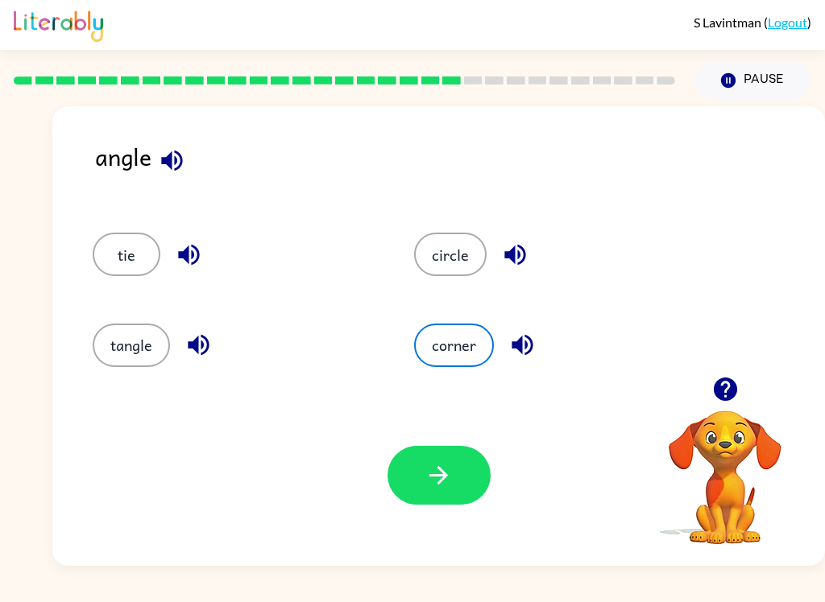
click at [482, 471] on button "button" at bounding box center [438, 475] width 103 height 59
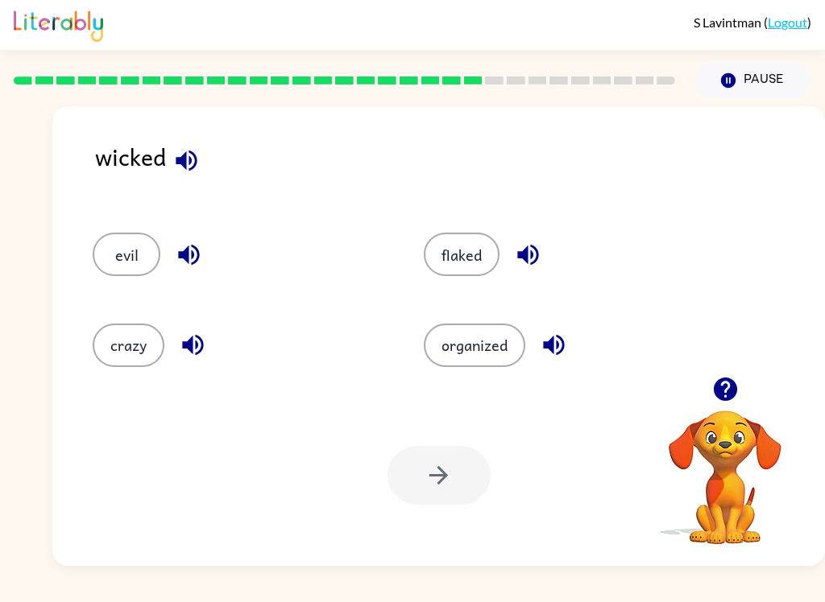
click at [134, 235] on button "evil" at bounding box center [127, 254] width 68 height 43
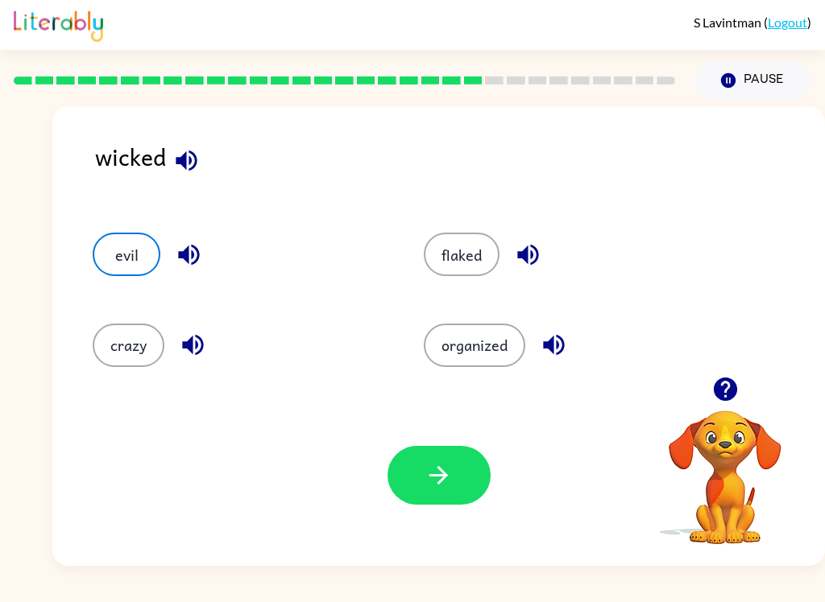
click at [463, 478] on button "button" at bounding box center [438, 475] width 103 height 59
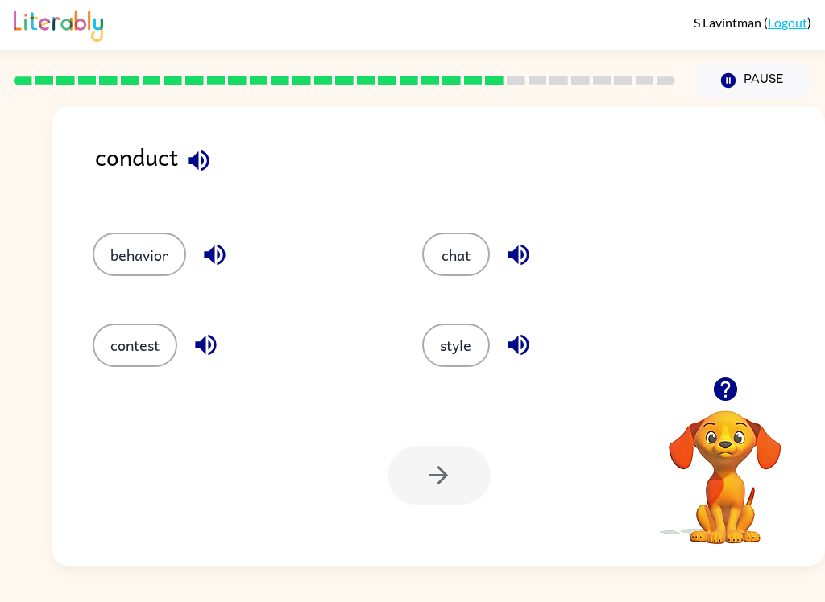
click at [214, 161] on button "button" at bounding box center [198, 160] width 41 height 41
click at [234, 260] on button "button" at bounding box center [214, 254] width 41 height 41
click at [224, 334] on button "button" at bounding box center [205, 345] width 41 height 41
click at [524, 244] on icon "button" at bounding box center [518, 255] width 28 height 28
click at [535, 346] on button "button" at bounding box center [518, 345] width 41 height 41
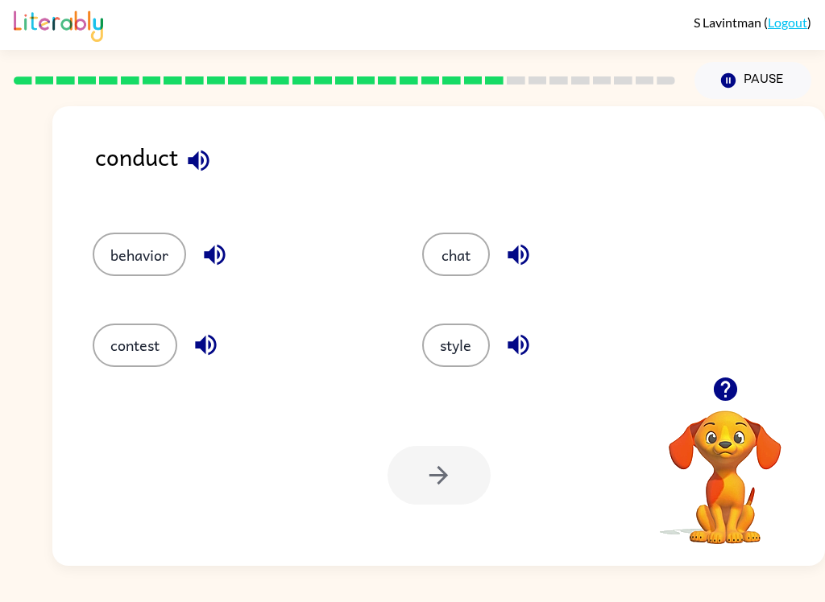
click at [470, 349] on button "style" at bounding box center [456, 345] width 68 height 43
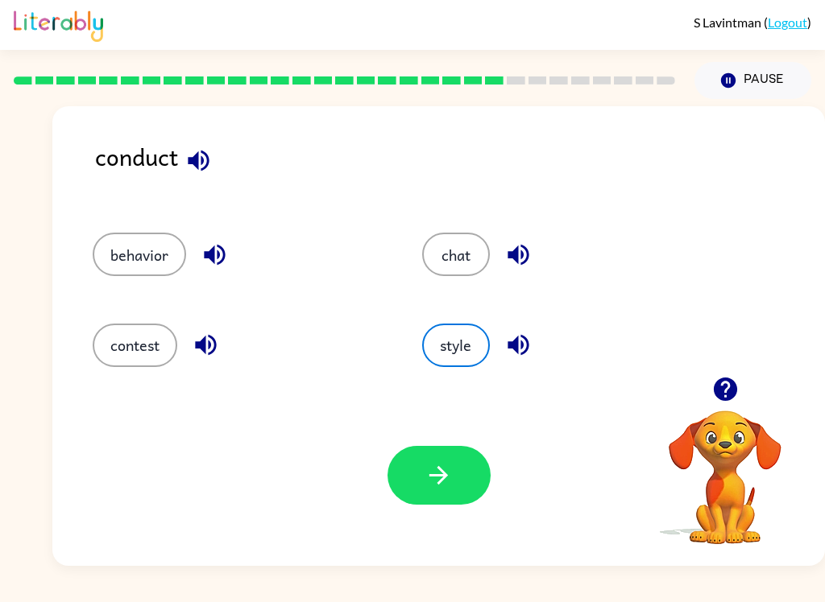
click at [449, 477] on icon "button" at bounding box center [438, 476] width 28 height 28
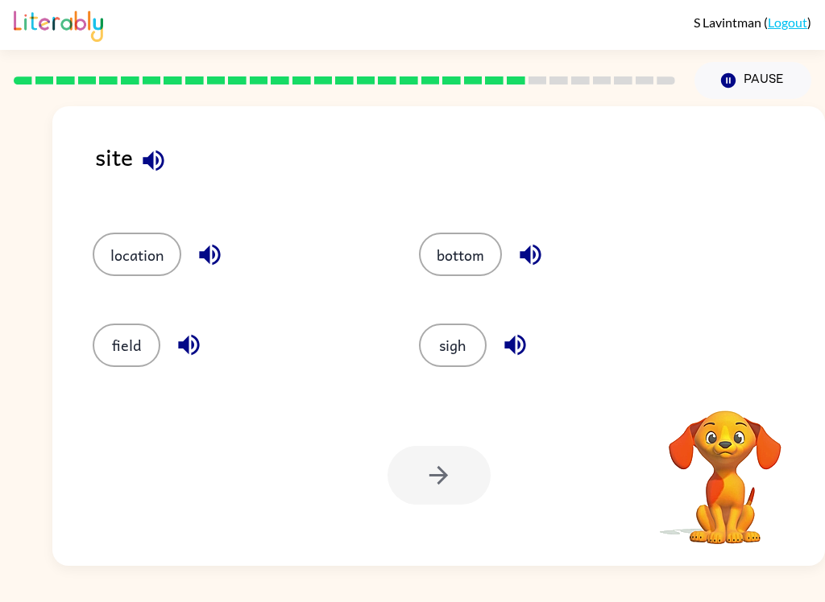
click at [173, 159] on button "button" at bounding box center [153, 160] width 41 height 41
click at [158, 162] on icon "button" at bounding box center [153, 160] width 21 height 21
click at [218, 269] on icon "button" at bounding box center [210, 255] width 28 height 28
click at [189, 349] on icon "button" at bounding box center [189, 345] width 28 height 28
click at [532, 250] on icon "button" at bounding box center [530, 255] width 28 height 28
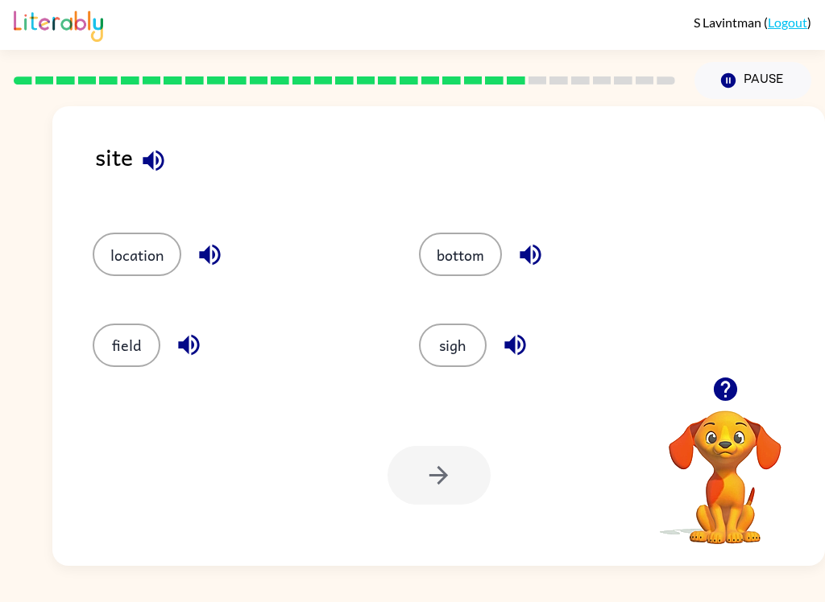
click at [530, 356] on button "button" at bounding box center [515, 345] width 41 height 41
click at [155, 250] on button "location" at bounding box center [137, 254] width 89 height 43
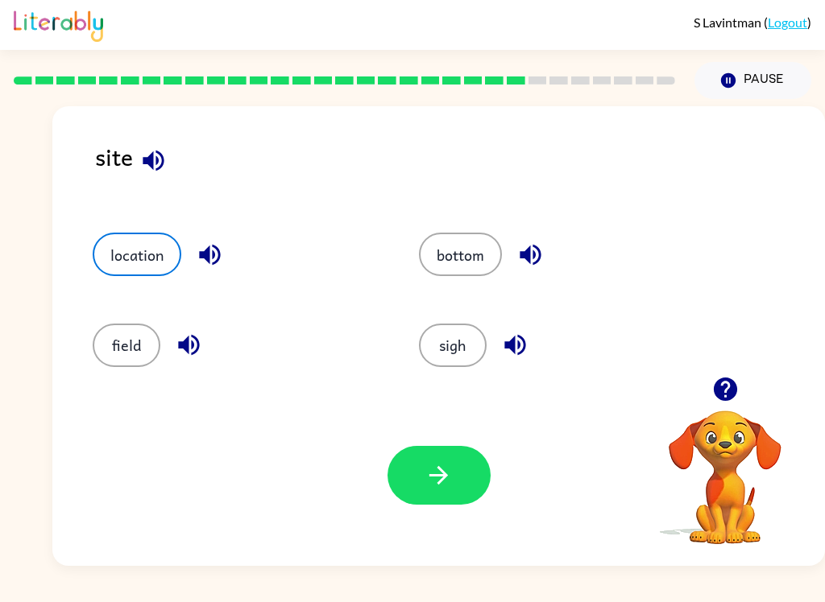
click at [458, 474] on button "button" at bounding box center [438, 475] width 103 height 59
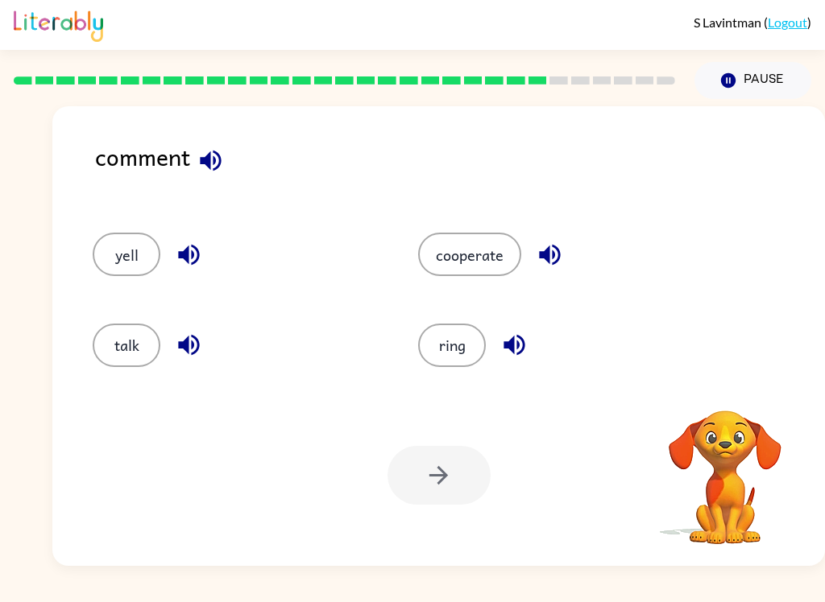
click at [229, 157] on button "button" at bounding box center [210, 160] width 41 height 41
click at [214, 162] on icon "button" at bounding box center [210, 160] width 21 height 21
click at [197, 256] on icon "button" at bounding box center [189, 255] width 28 height 28
click at [196, 349] on icon "button" at bounding box center [189, 345] width 28 height 28
click at [554, 259] on icon "button" at bounding box center [550, 255] width 28 height 28
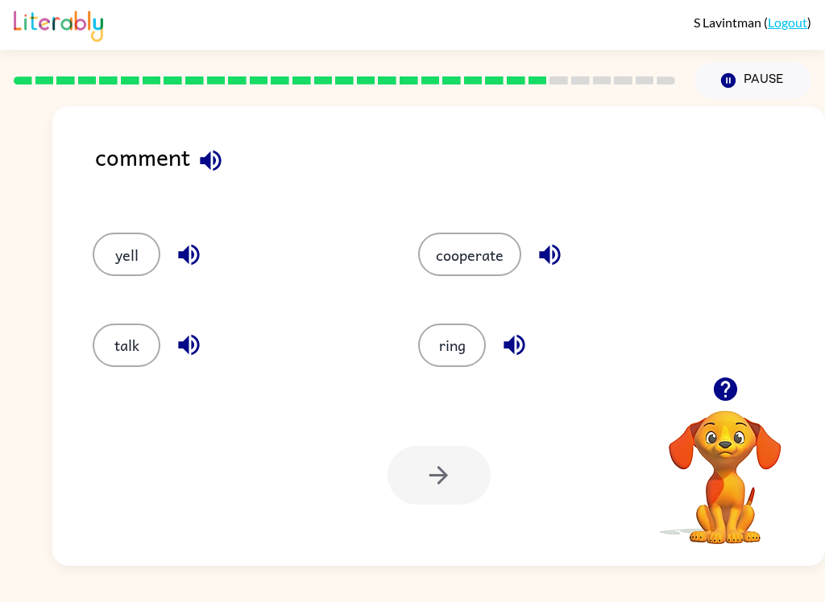
click at [532, 345] on button "button" at bounding box center [514, 345] width 41 height 41
click at [133, 353] on button "talk" at bounding box center [127, 345] width 68 height 43
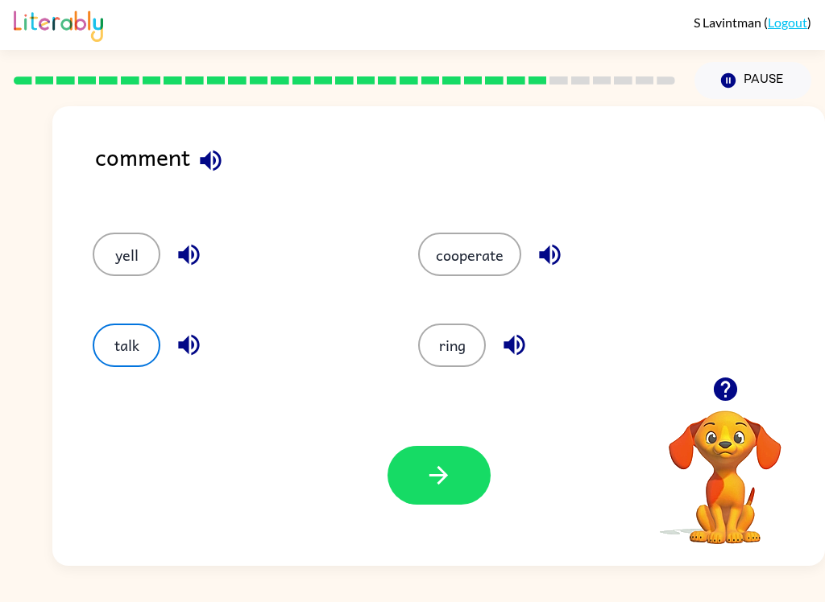
click at [435, 466] on icon "button" at bounding box center [438, 476] width 28 height 28
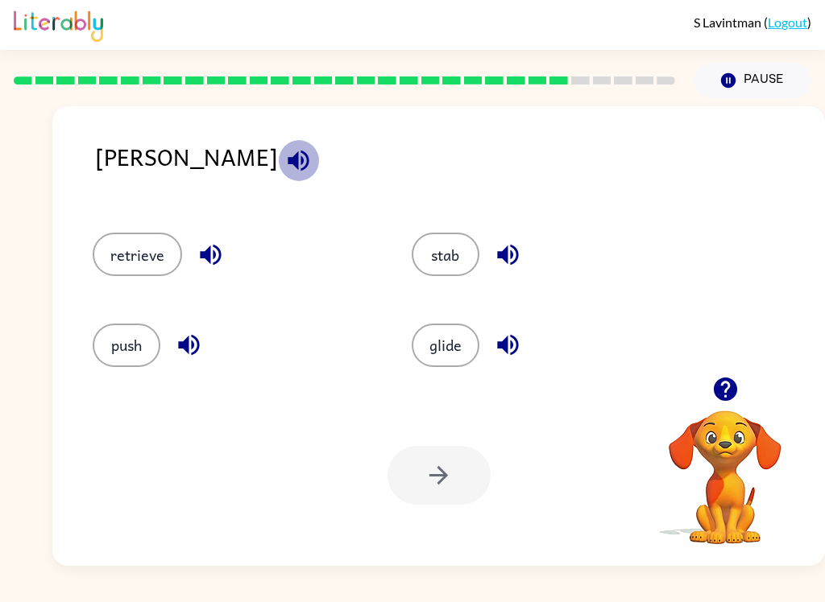
click at [284, 169] on icon "button" at bounding box center [298, 161] width 28 height 28
click at [284, 151] on icon "button" at bounding box center [298, 161] width 28 height 28
click at [197, 147] on div "[PERSON_NAME]" at bounding box center [460, 170] width 730 height 62
click at [278, 158] on button "button" at bounding box center [298, 160] width 41 height 41
click at [223, 242] on icon "button" at bounding box center [211, 255] width 28 height 28
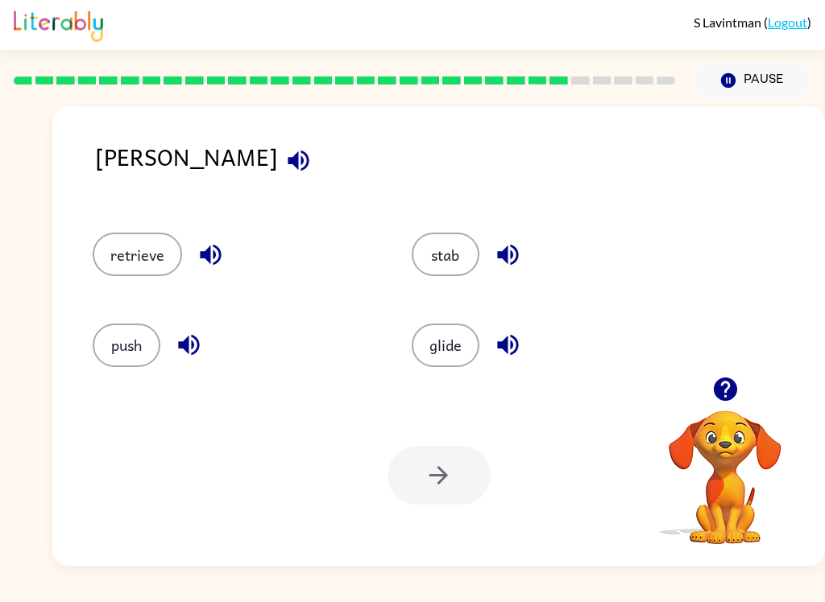
click at [226, 330] on div "push" at bounding box center [234, 345] width 282 height 43
click at [205, 339] on button "button" at bounding box center [188, 345] width 41 height 41
click at [504, 254] on icon "button" at bounding box center [507, 255] width 21 height 21
click at [515, 350] on icon "button" at bounding box center [507, 345] width 21 height 21
click at [449, 261] on button "stab" at bounding box center [446, 254] width 68 height 43
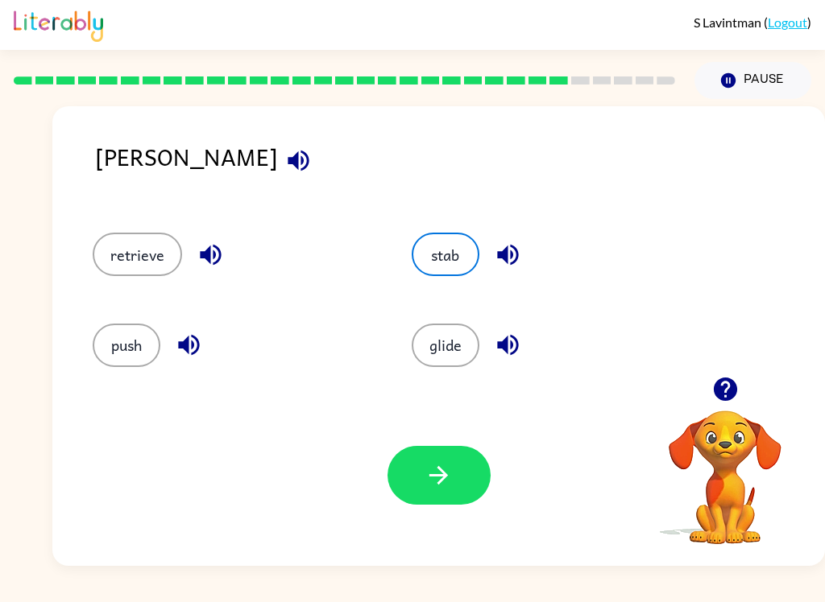
click at [464, 473] on button "button" at bounding box center [438, 475] width 103 height 59
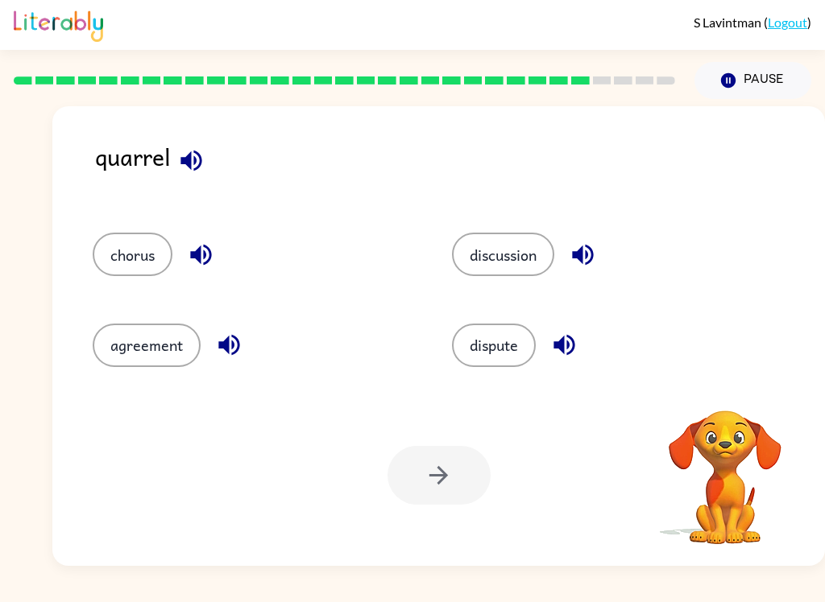
click at [207, 171] on button "button" at bounding box center [191, 160] width 41 height 41
click at [209, 174] on div "quarrel" at bounding box center [460, 170] width 730 height 62
click at [192, 161] on icon "button" at bounding box center [191, 161] width 28 height 28
click at [201, 159] on icon "button" at bounding box center [190, 160] width 21 height 21
click at [203, 164] on icon "button" at bounding box center [191, 161] width 28 height 28
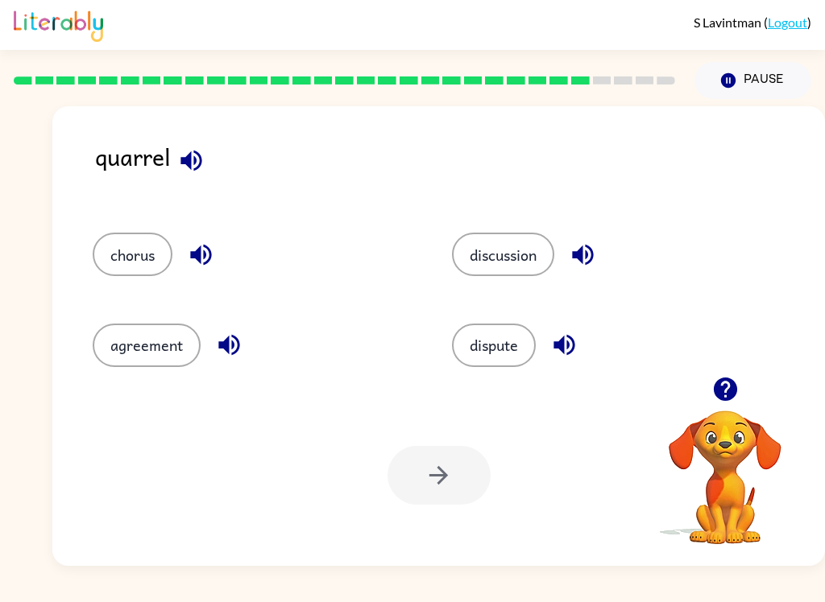
click at [201, 250] on icon "button" at bounding box center [200, 255] width 21 height 21
click at [260, 361] on div "agreement" at bounding box center [254, 345] width 322 height 43
click at [244, 333] on button "button" at bounding box center [229, 345] width 41 height 41
click at [603, 249] on button "button" at bounding box center [582, 254] width 41 height 41
click at [584, 354] on button "button" at bounding box center [564, 345] width 41 height 41
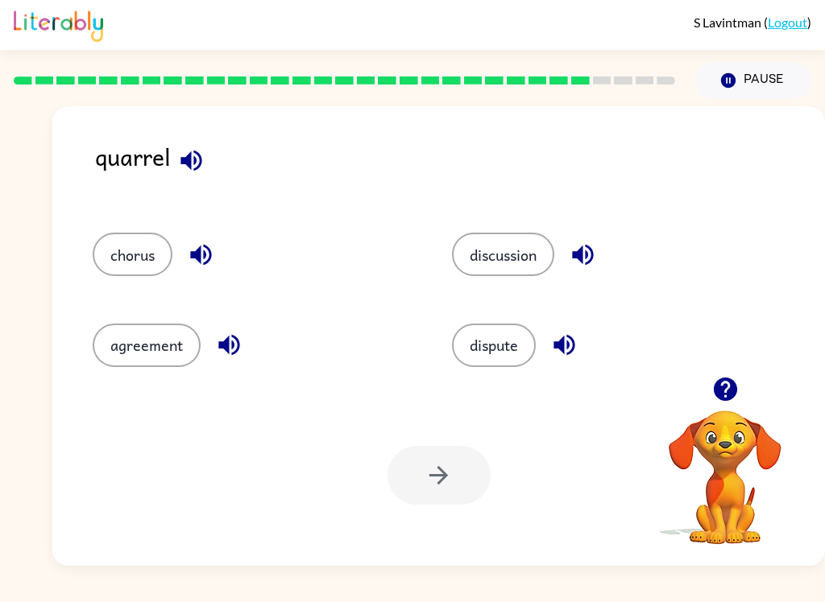
click at [192, 163] on icon "button" at bounding box center [191, 161] width 28 height 28
click at [196, 163] on icon "button" at bounding box center [190, 160] width 21 height 21
click at [527, 245] on button "discussion" at bounding box center [503, 254] width 102 height 43
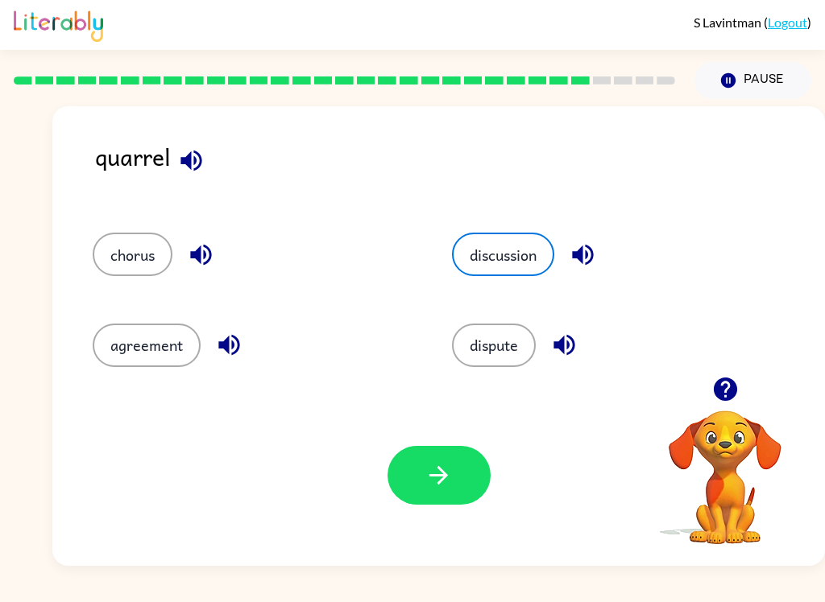
click at [430, 493] on button "button" at bounding box center [438, 475] width 103 height 59
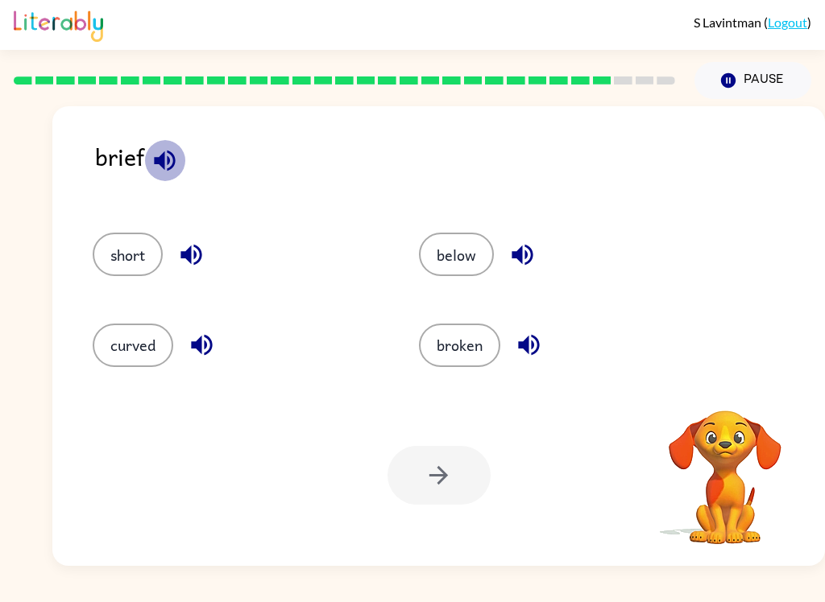
click at [168, 153] on icon "button" at bounding box center [164, 160] width 21 height 21
click at [221, 252] on div "short" at bounding box center [237, 254] width 289 height 43
click at [201, 263] on icon "button" at bounding box center [191, 255] width 28 height 28
click at [135, 247] on button "short" at bounding box center [128, 254] width 70 height 43
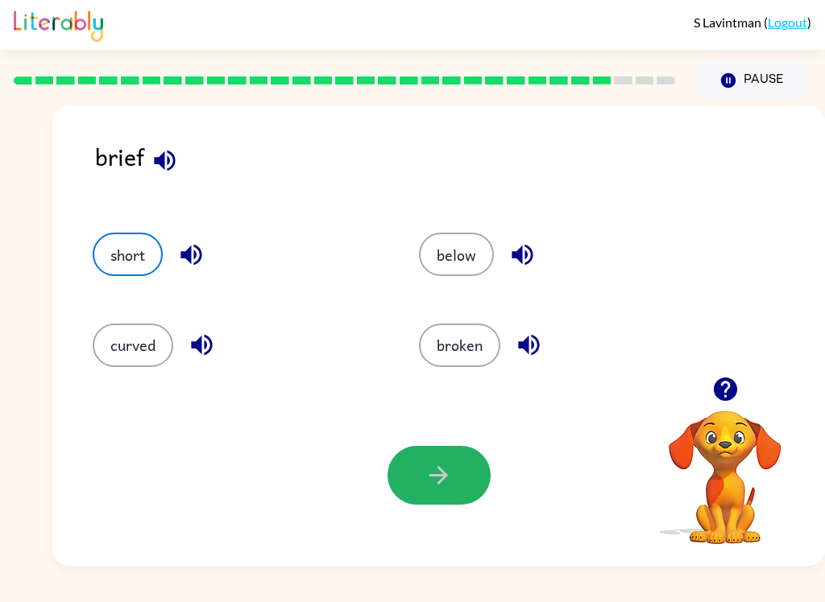
click at [441, 490] on icon "button" at bounding box center [438, 476] width 28 height 28
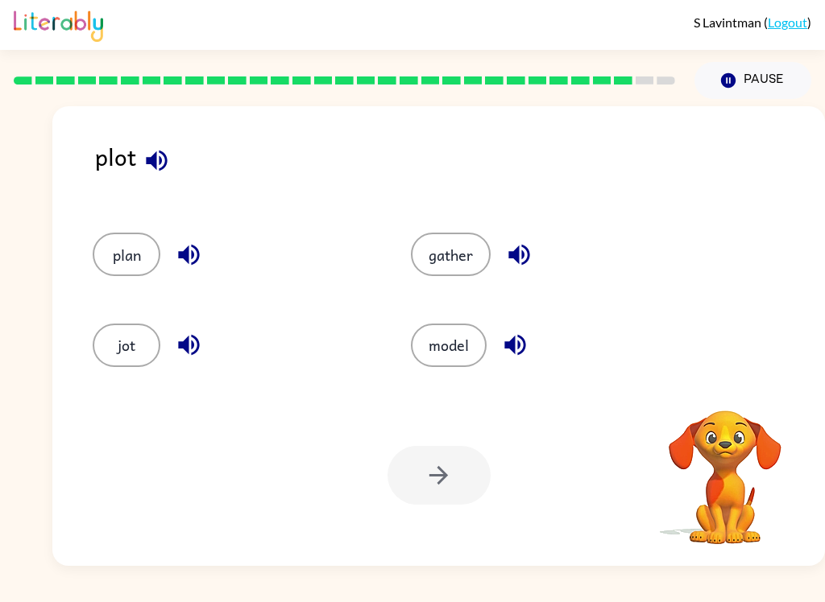
click at [168, 169] on icon "button" at bounding box center [157, 161] width 28 height 28
click at [137, 260] on button "plan" at bounding box center [127, 254] width 68 height 43
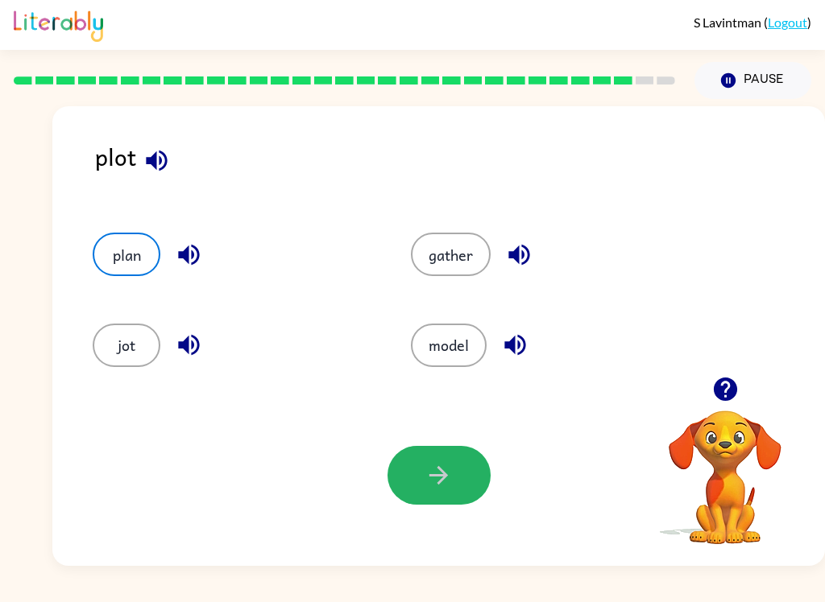
click at [453, 480] on button "button" at bounding box center [438, 475] width 103 height 59
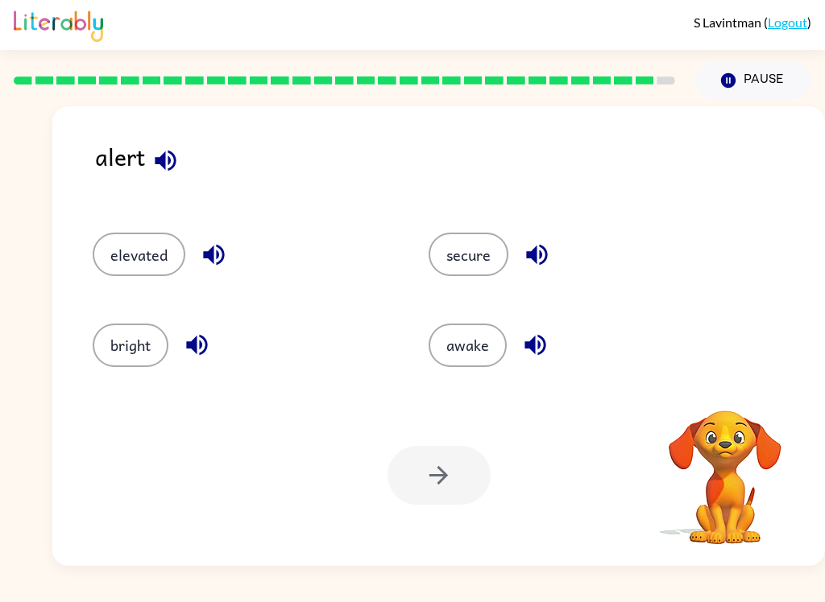
click at [175, 159] on icon "button" at bounding box center [165, 160] width 21 height 21
click at [229, 257] on button "button" at bounding box center [213, 254] width 41 height 41
click at [205, 338] on icon "button" at bounding box center [197, 345] width 28 height 28
click at [544, 246] on icon "button" at bounding box center [537, 255] width 28 height 28
click at [550, 358] on button "button" at bounding box center [535, 345] width 41 height 41
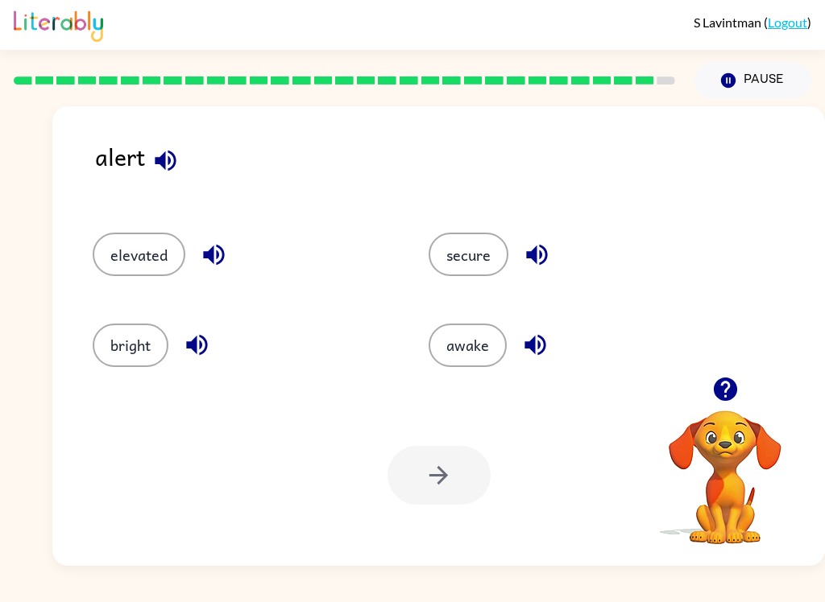
click at [155, 257] on button "elevated" at bounding box center [139, 254] width 93 height 43
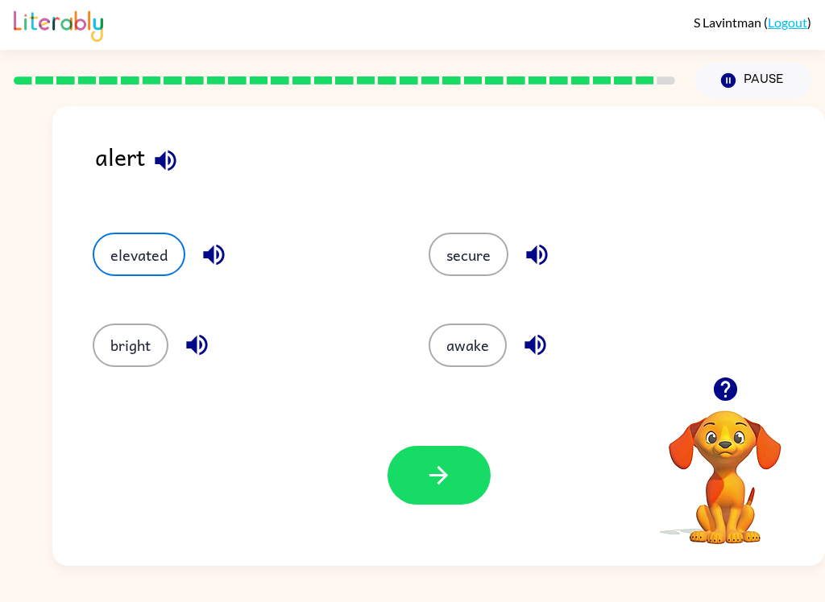
click at [462, 487] on button "button" at bounding box center [438, 475] width 103 height 59
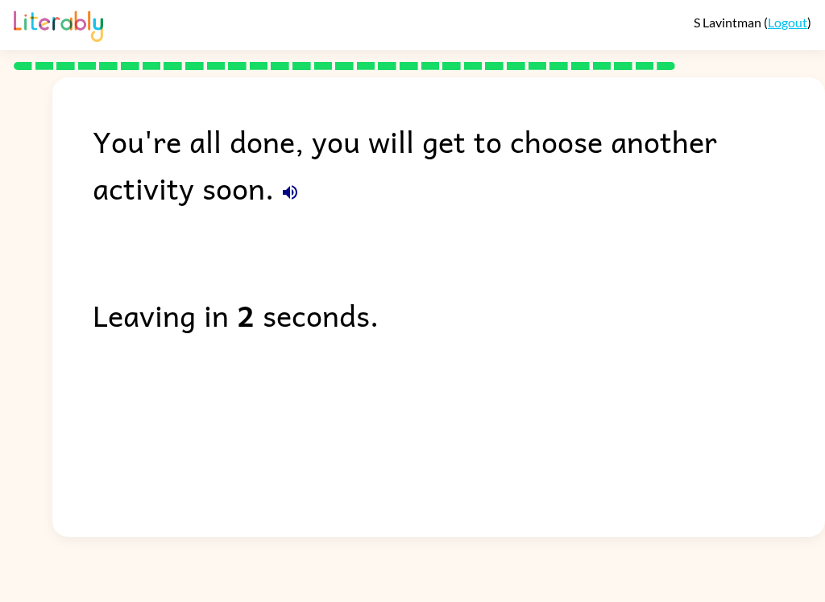
click at [168, 175] on div "You're all done, you will get to choose another activity soon." at bounding box center [459, 164] width 732 height 93
click at [280, 202] on icon "button" at bounding box center [289, 192] width 19 height 19
